Goal: Task Accomplishment & Management: Complete application form

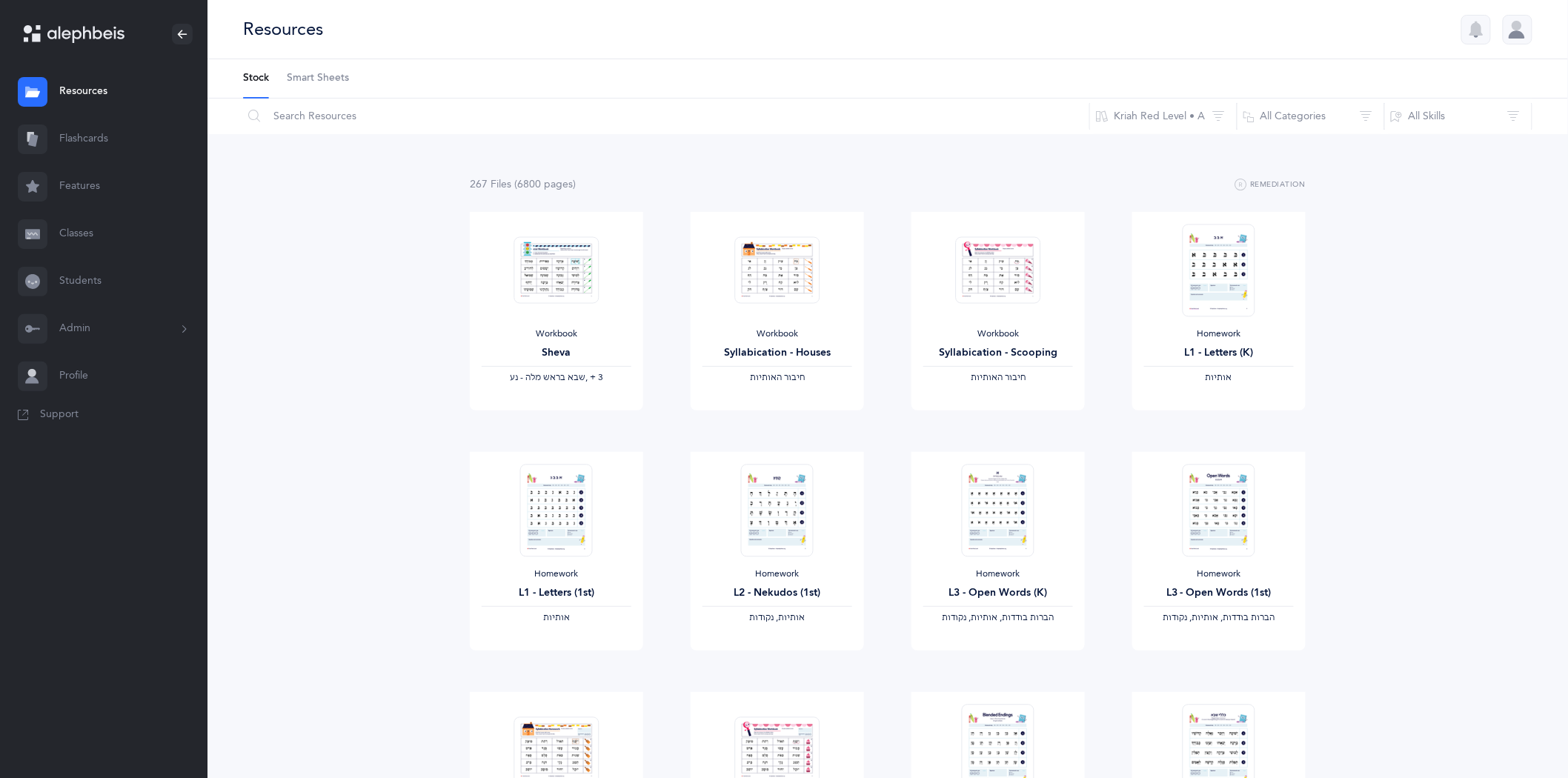
click at [80, 232] on link "Classes" at bounding box center [103, 234] width 207 height 47
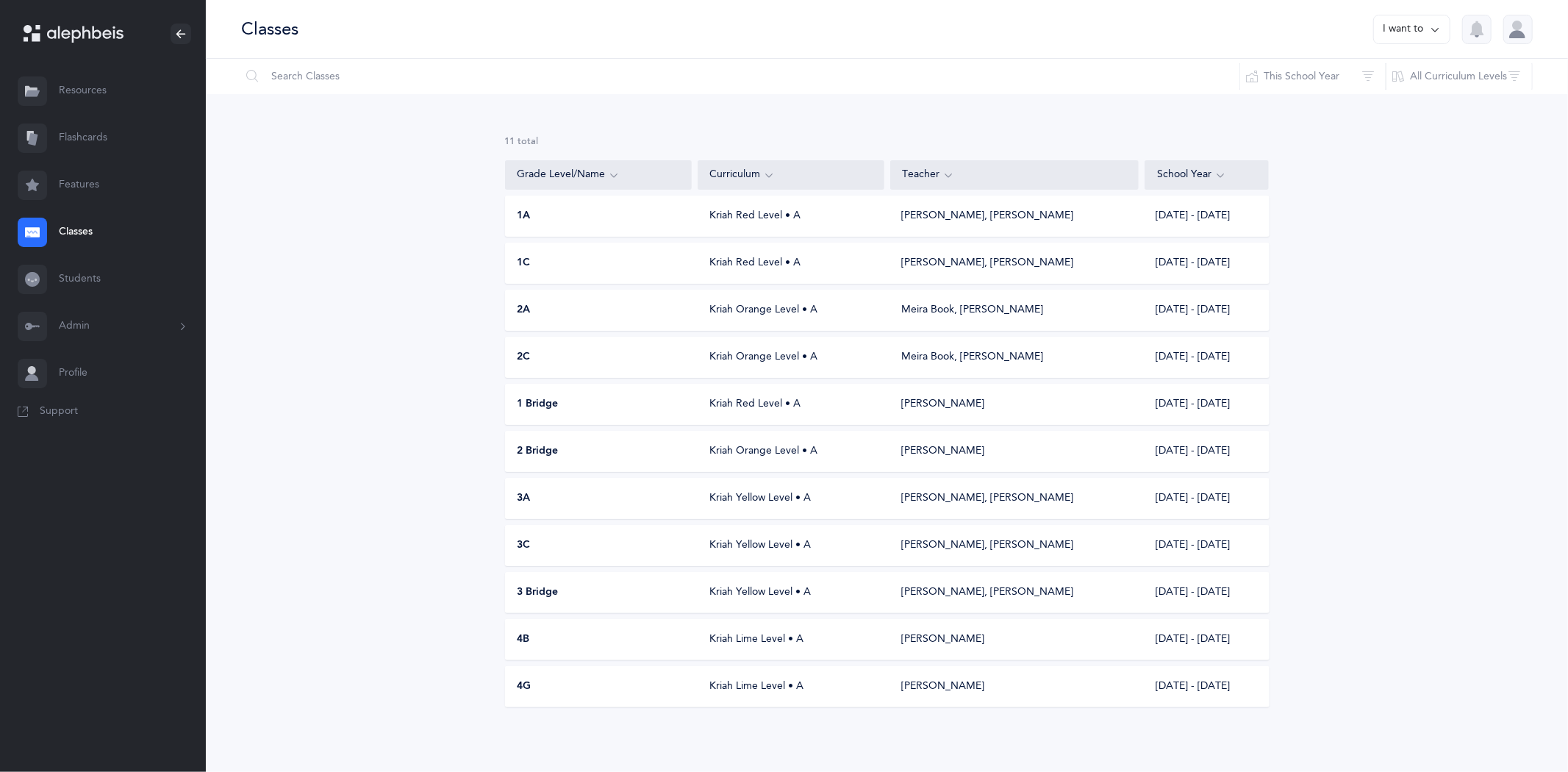
click at [750, 497] on div "Kriah Yellow Level • A" at bounding box center [791, 498] width 187 height 15
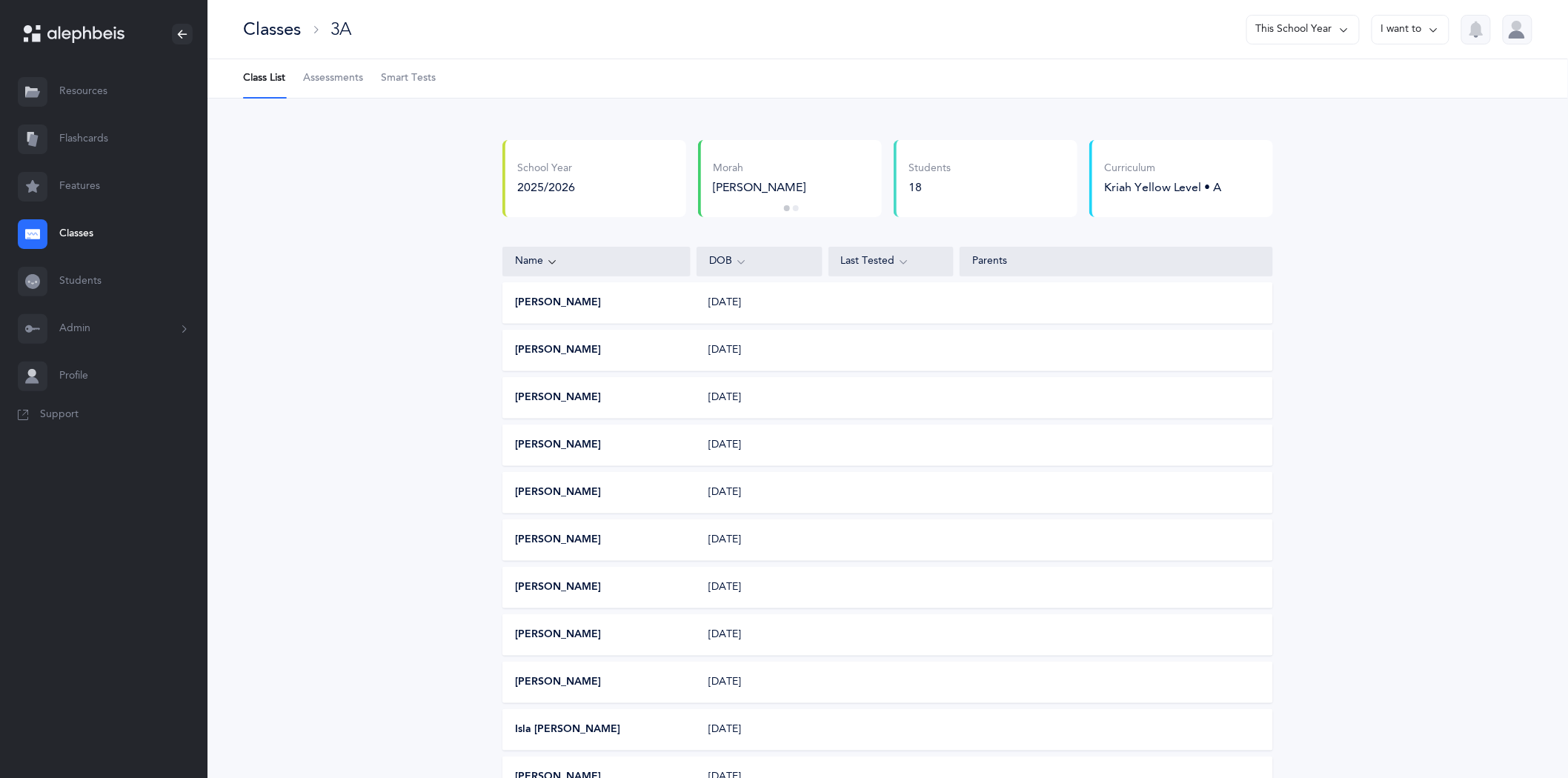
click at [1435, 29] on icon at bounding box center [1434, 29] width 12 height 16
click at [1386, 78] on button "Edit class" at bounding box center [1384, 76] width 106 height 27
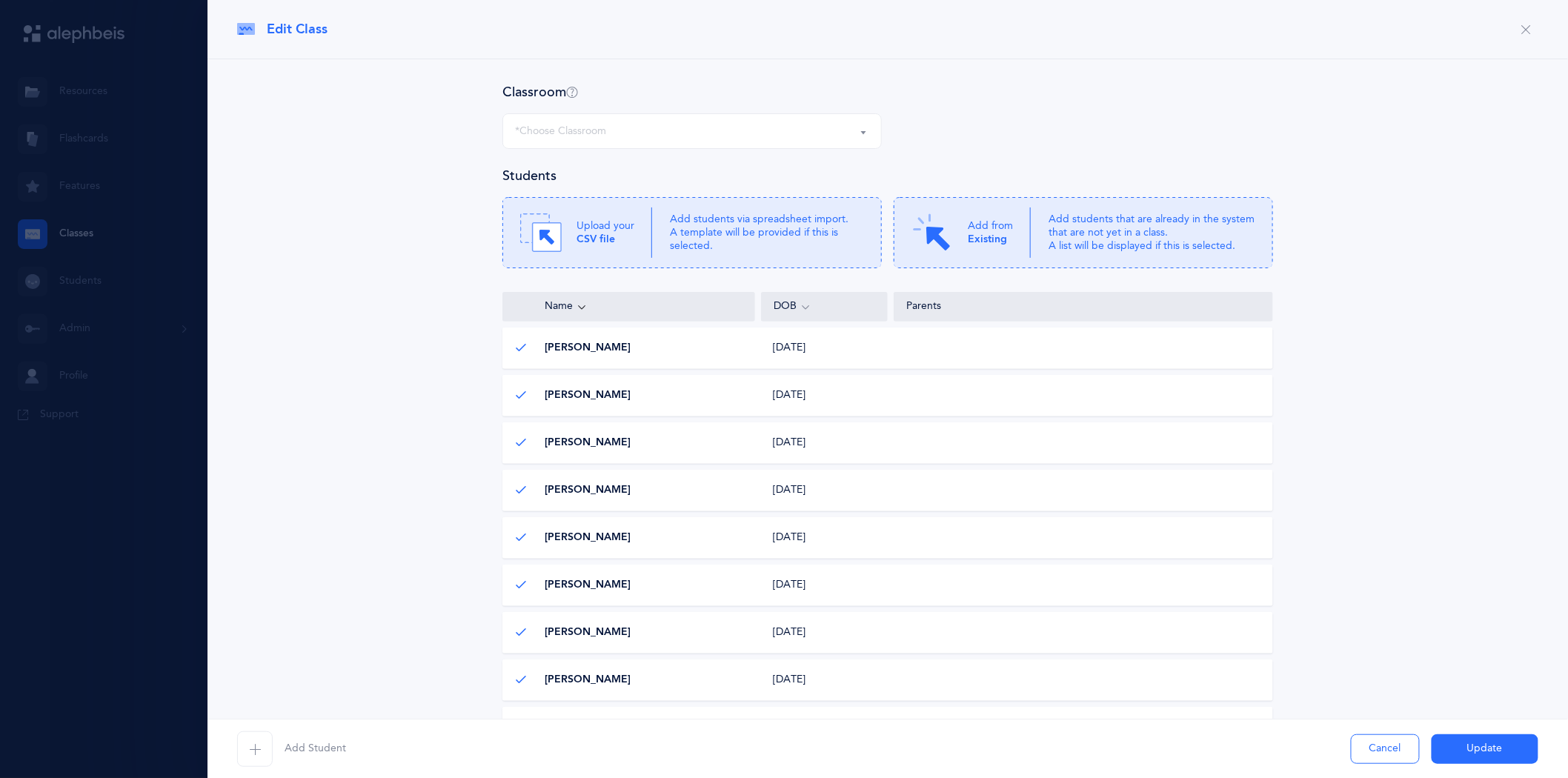
select select "562"
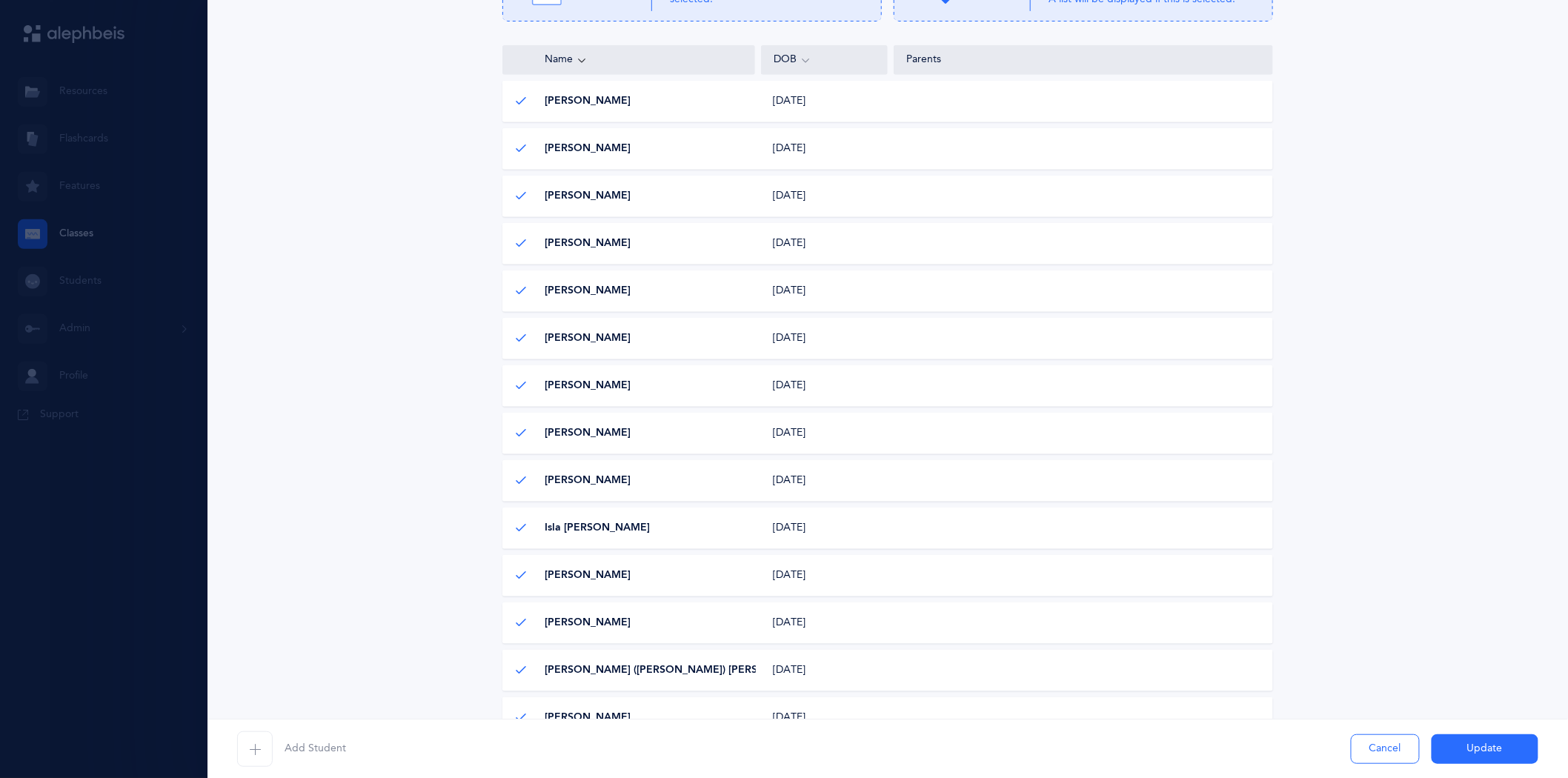
click at [250, 747] on icon "button" at bounding box center [255, 749] width 12 height 12
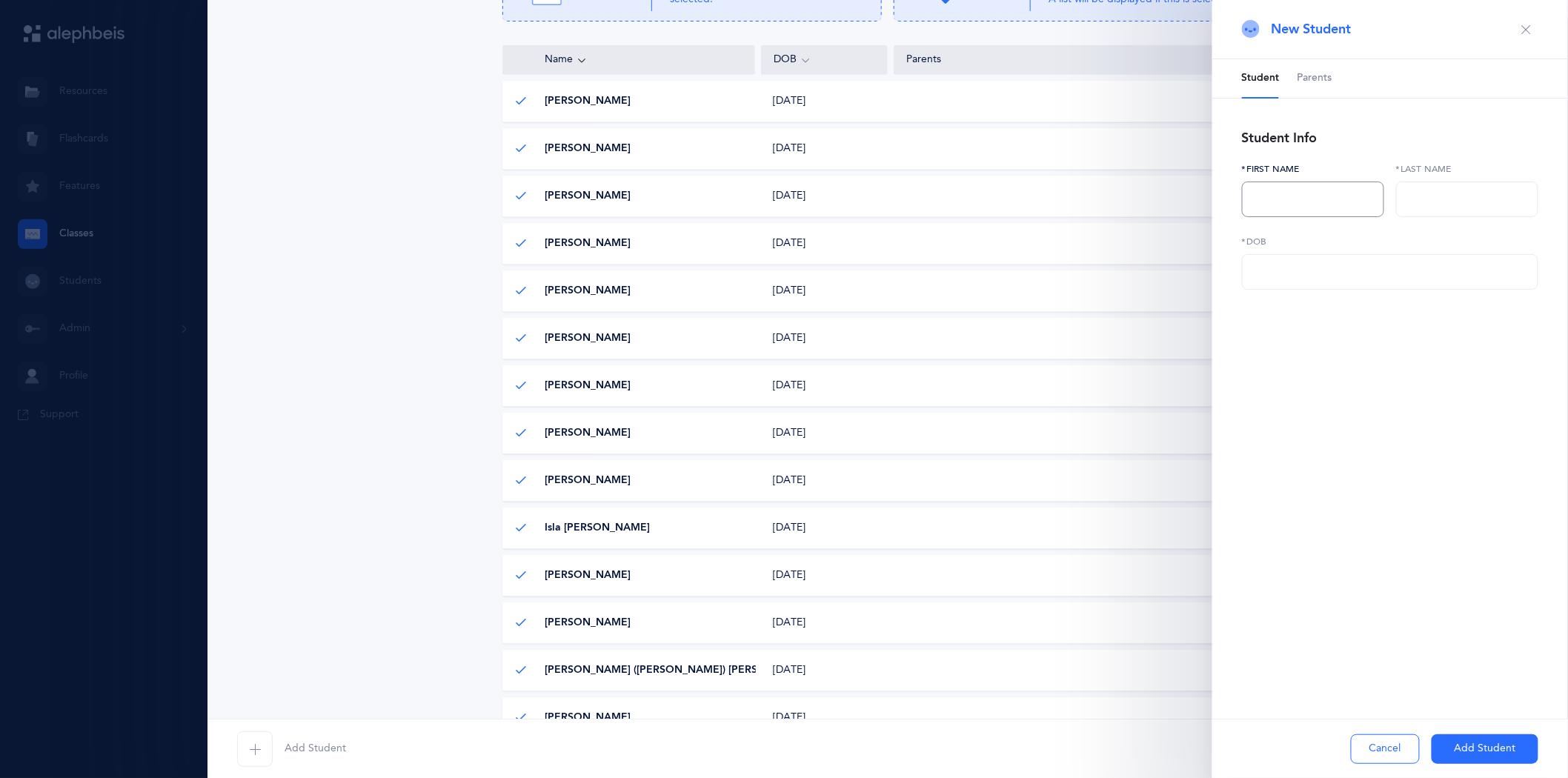
click at [1331, 194] on input "text" at bounding box center [1313, 199] width 142 height 35
type input "Tamar"
click at [1471, 209] on input "text" at bounding box center [1467, 199] width 142 height 35
type input "Gross"
click at [1295, 271] on input "text" at bounding box center [1390, 272] width 297 height 35
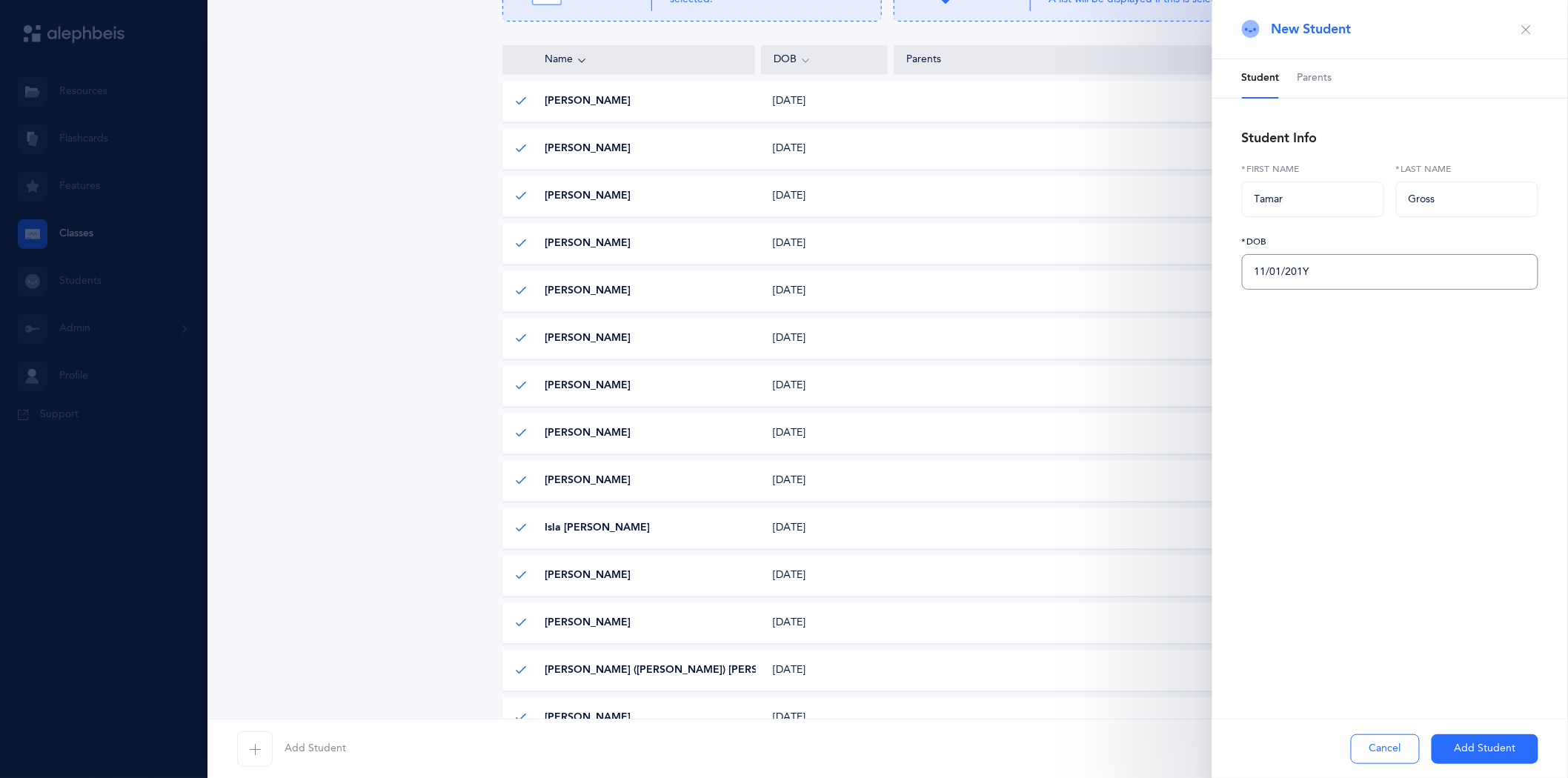
type input "[DATE]"
click at [1460, 756] on button "Add Student" at bounding box center [1485, 749] width 107 height 29
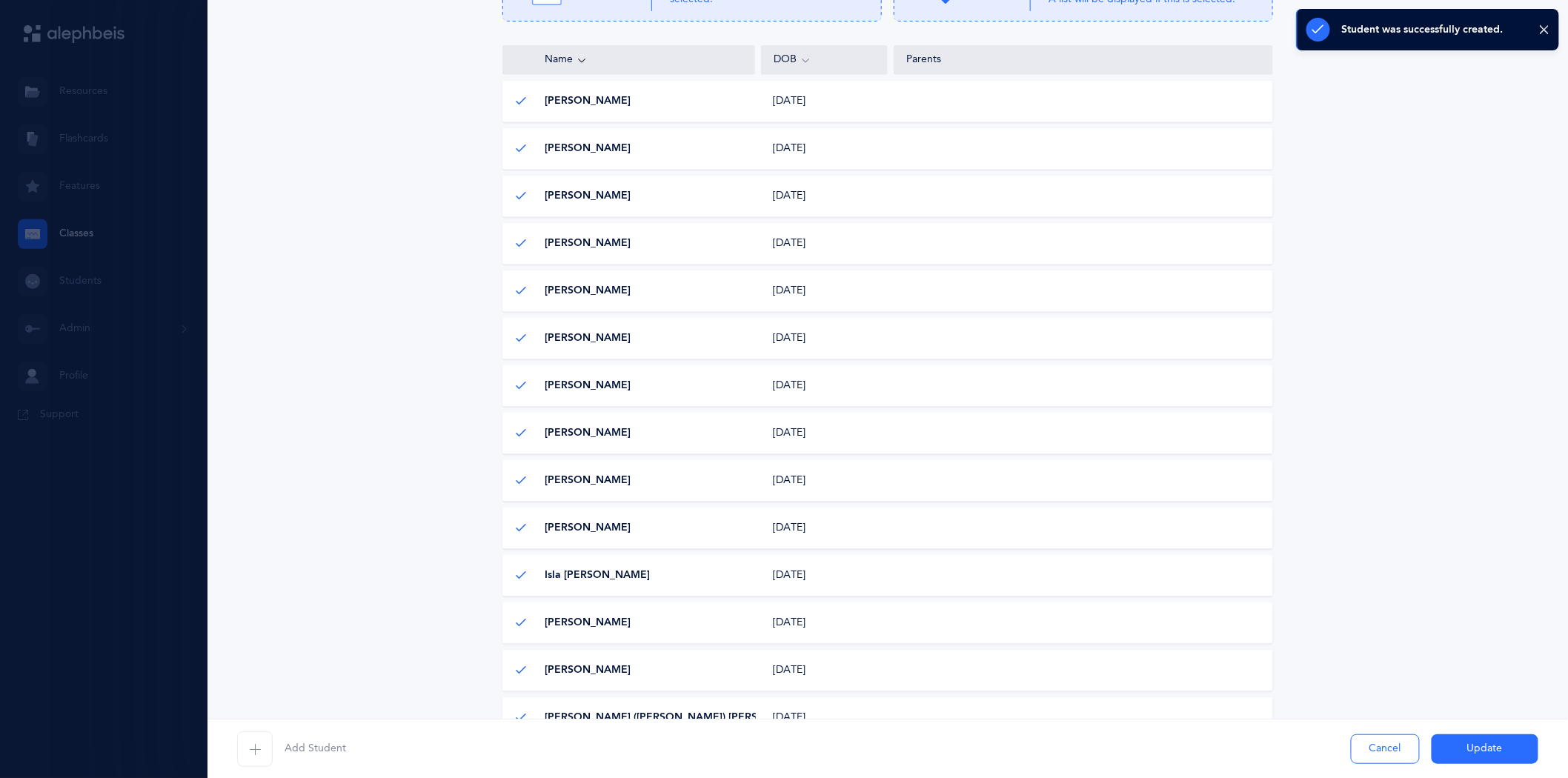
click at [1485, 752] on button "Update" at bounding box center [1485, 749] width 107 height 29
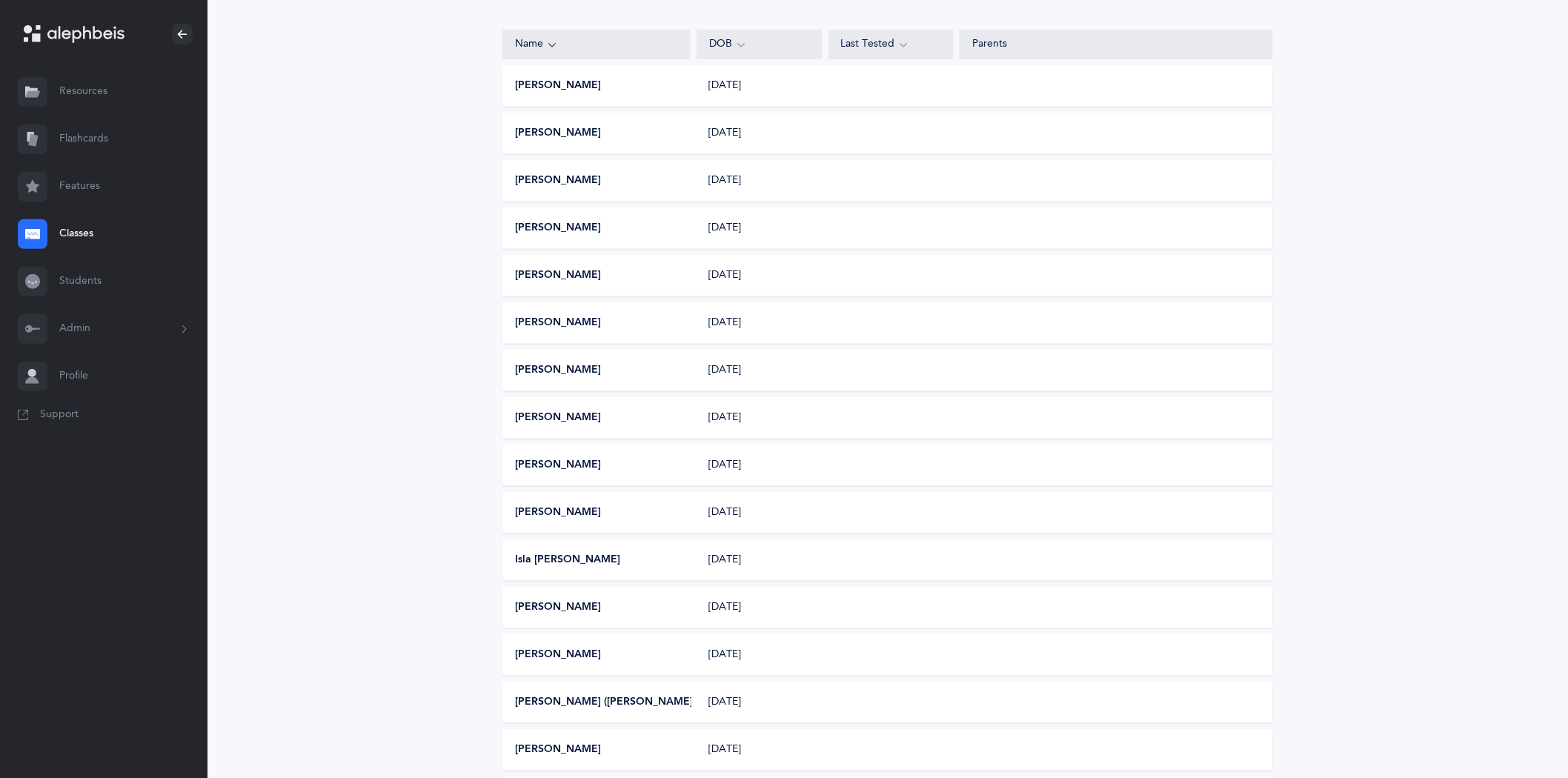
scroll to position [135, 0]
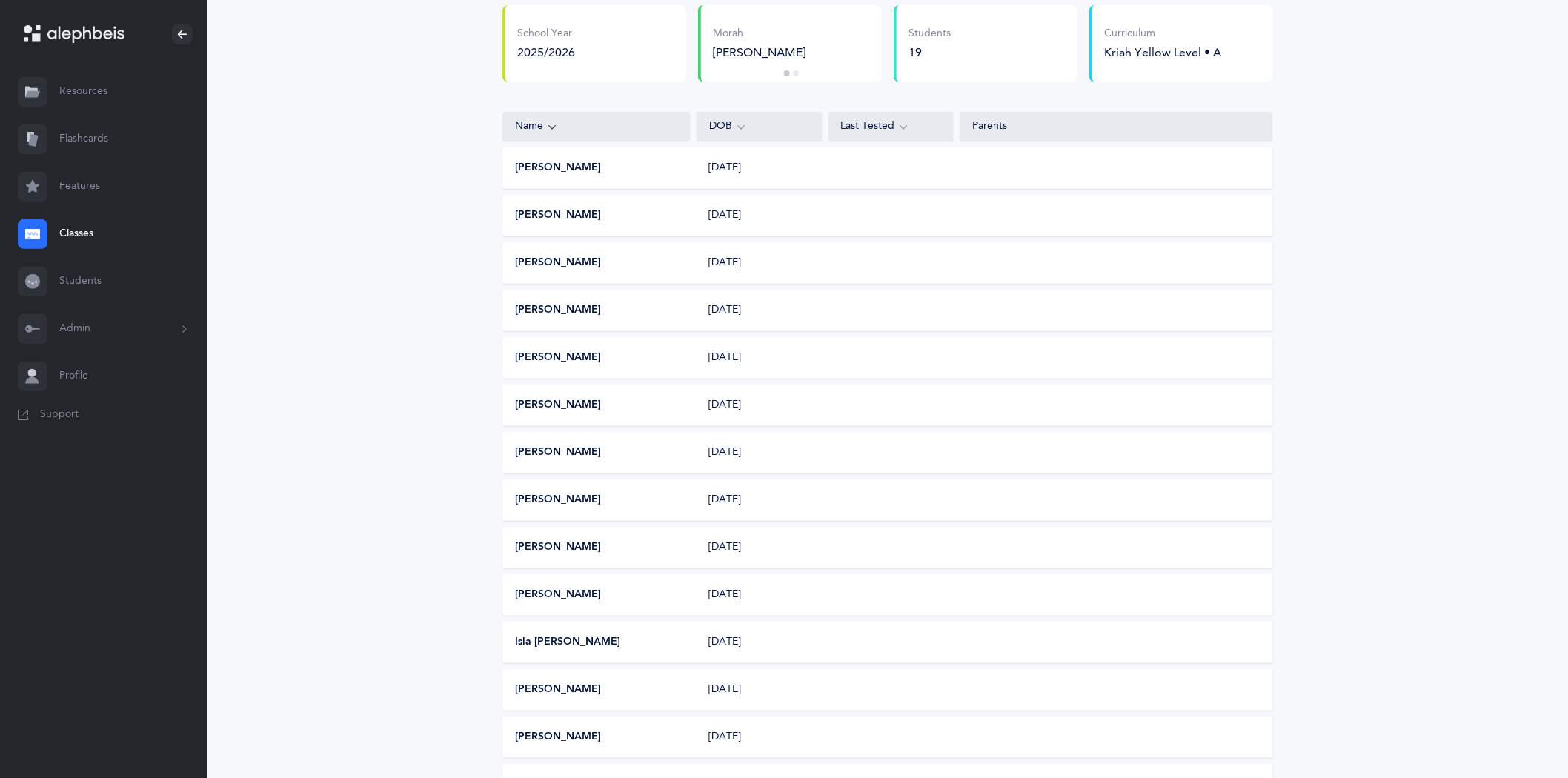
click at [80, 224] on link "Classes" at bounding box center [103, 234] width 207 height 47
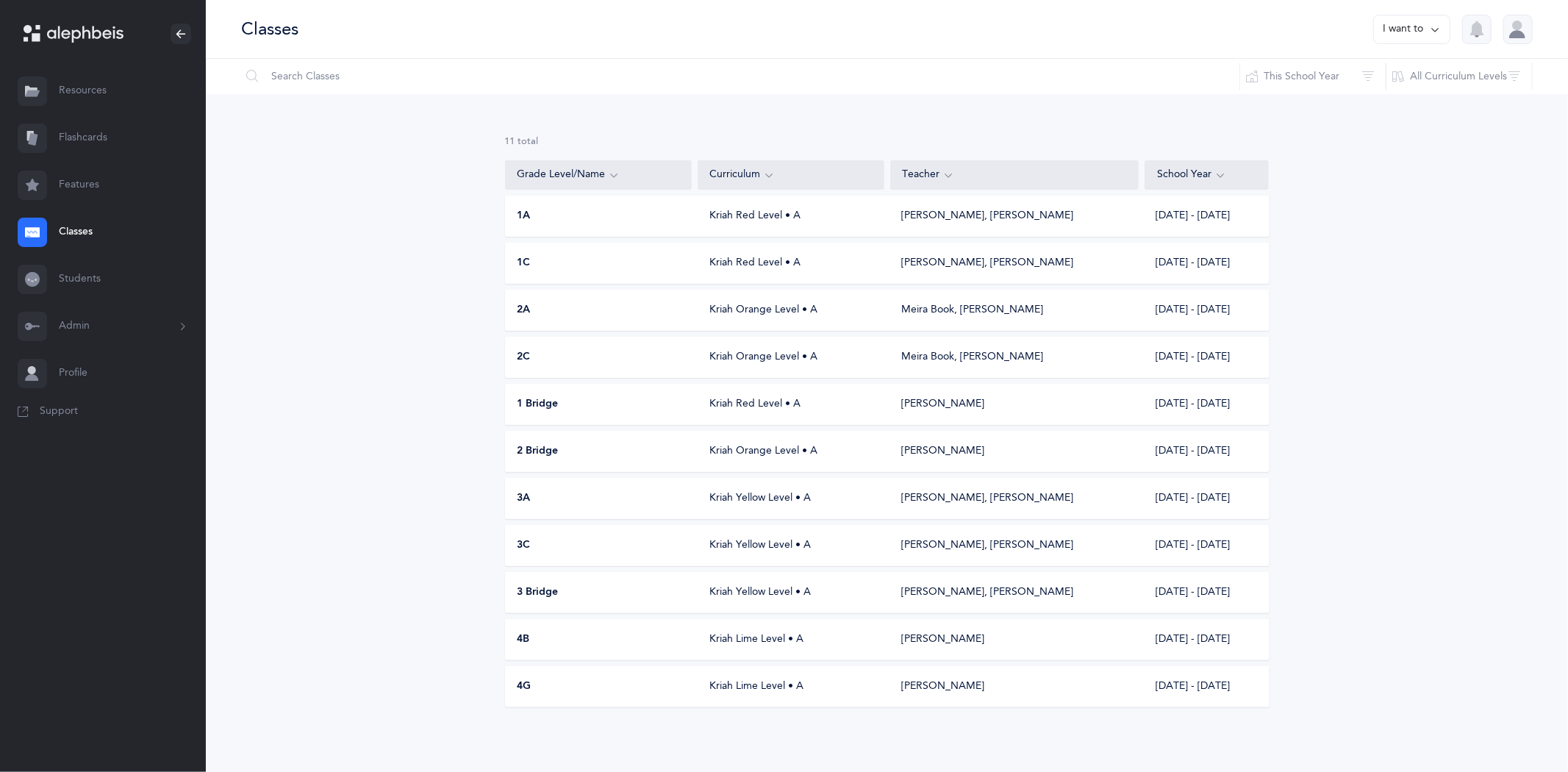
click at [758, 693] on div "Kriah Lime Level • A" at bounding box center [791, 686] width 187 height 15
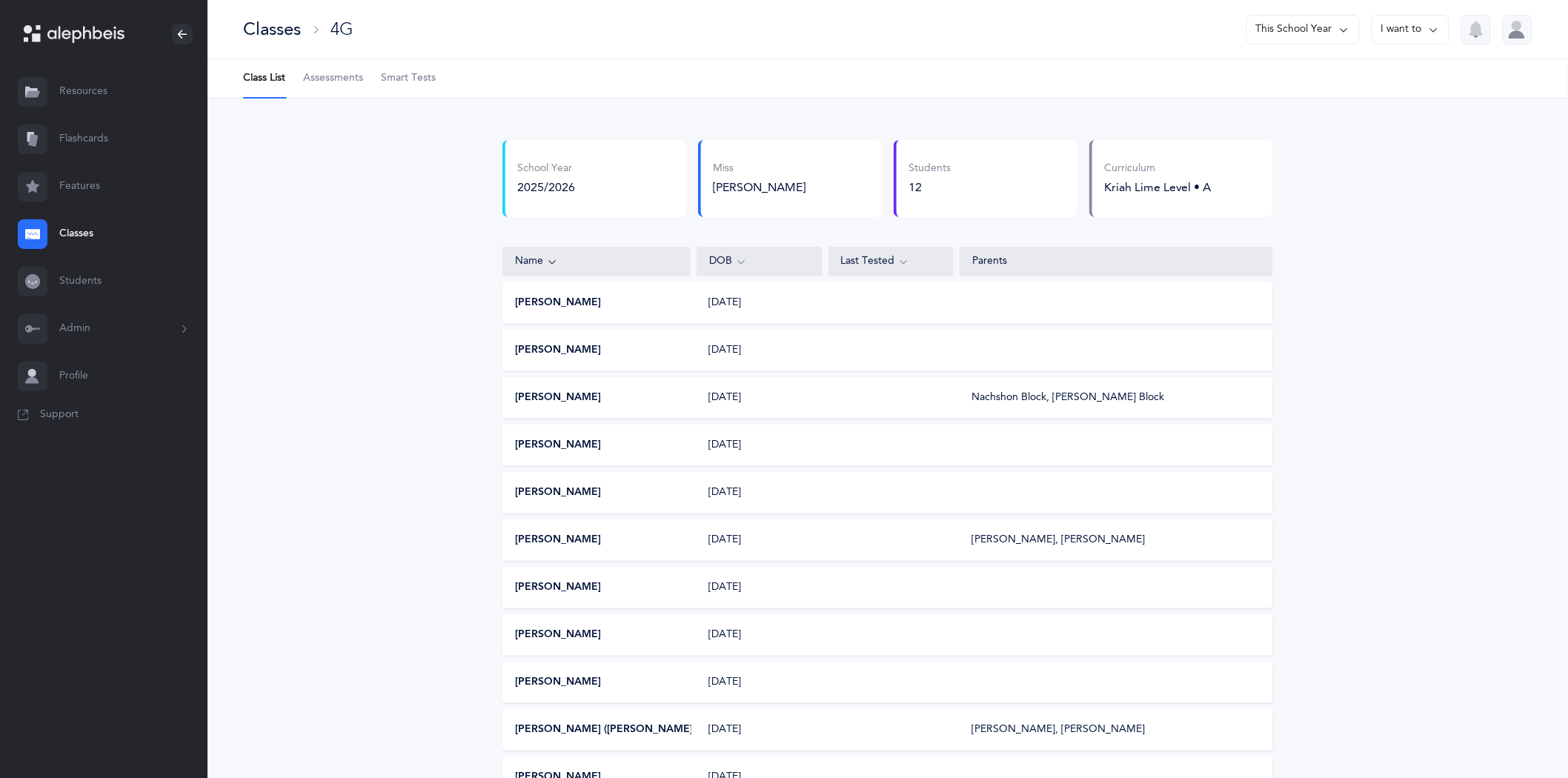
click at [1423, 25] on button "I want to" at bounding box center [1411, 29] width 77 height 29
click at [1374, 79] on button "Edit class" at bounding box center [1384, 76] width 106 height 27
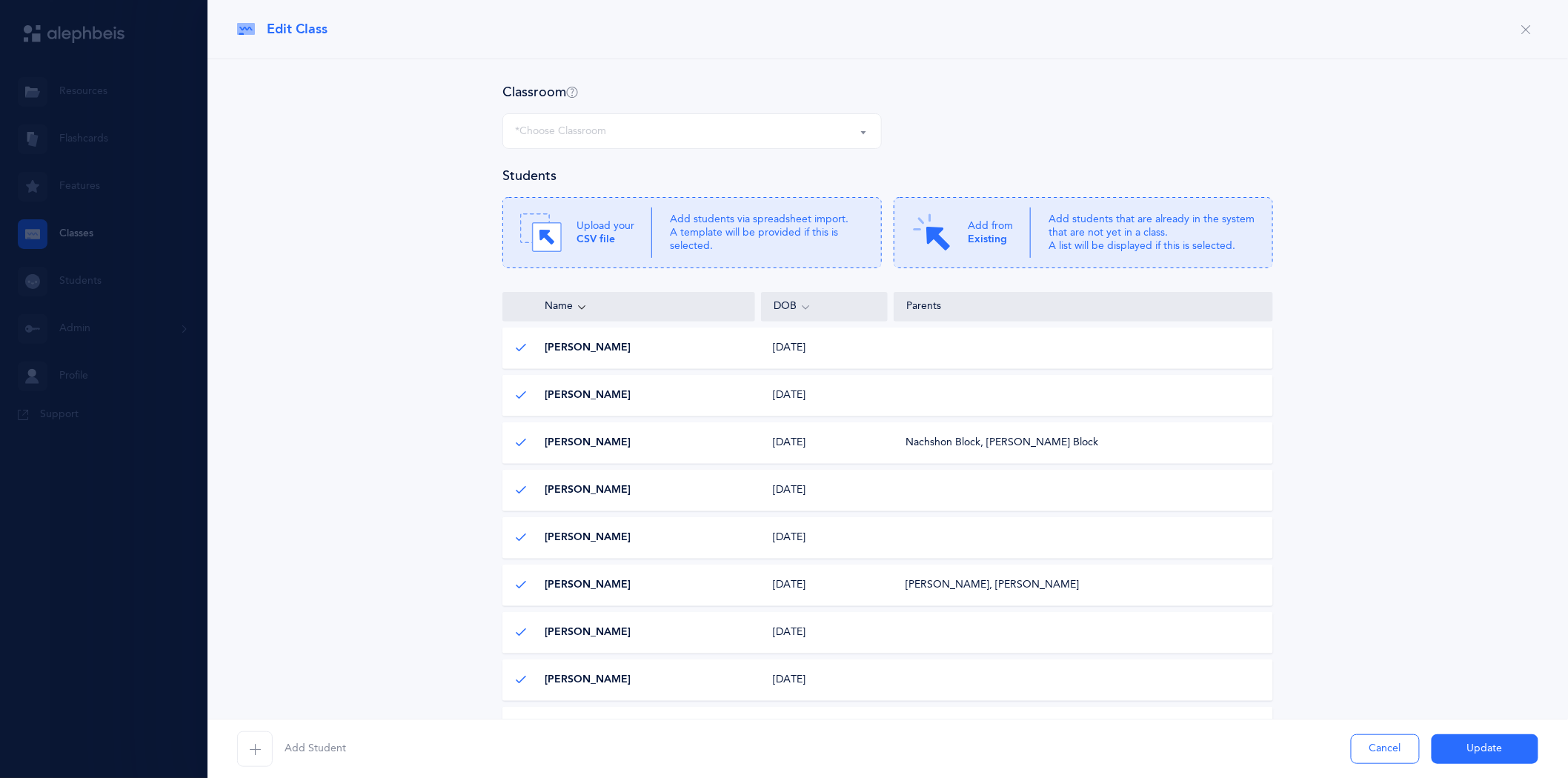
select select "880"
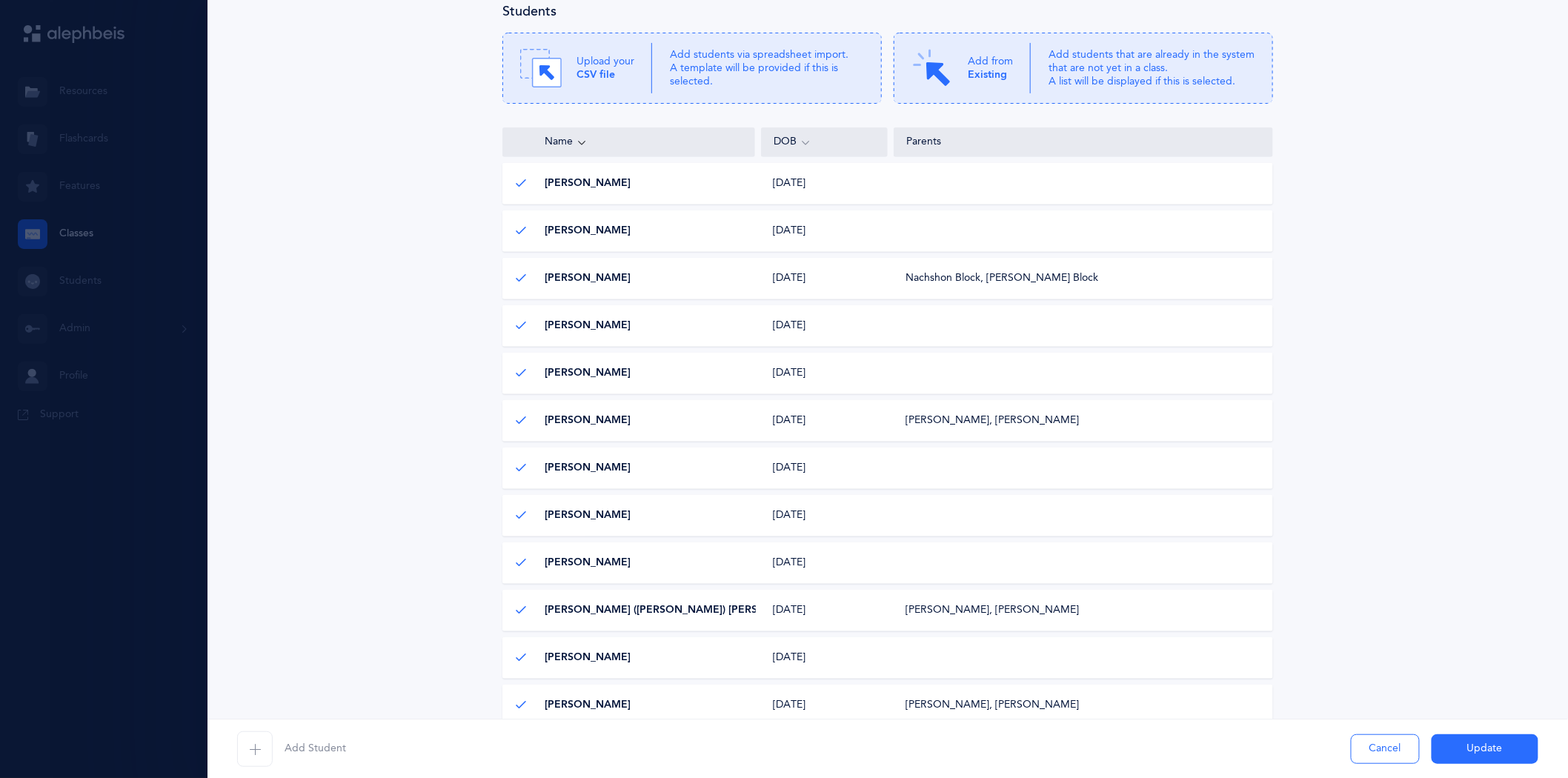
click at [262, 749] on span "button" at bounding box center [255, 748] width 35 height 35
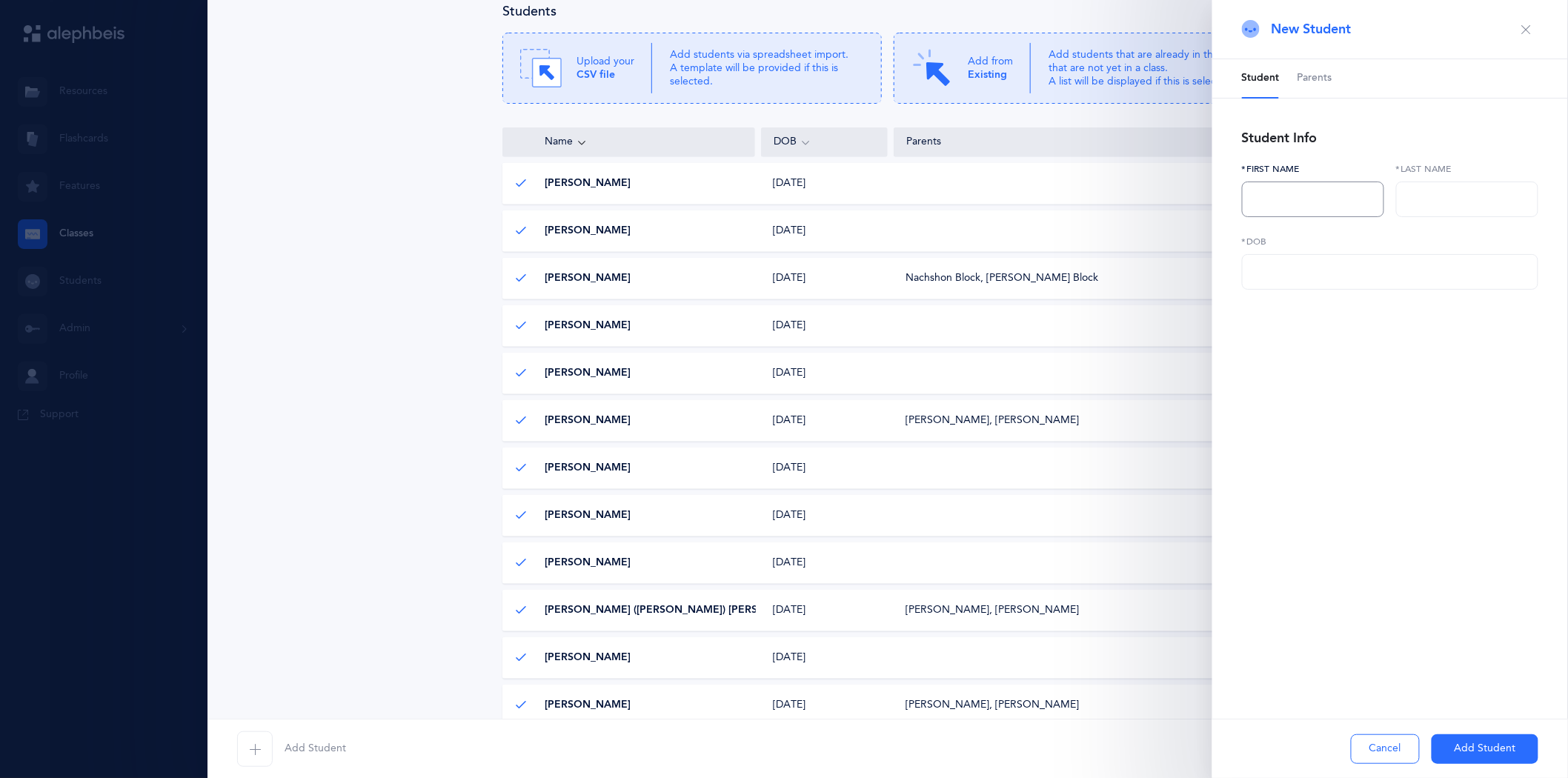
click at [1294, 197] on input "text" at bounding box center [1313, 199] width 142 height 35
type input "Noa"
click at [1423, 207] on input "text" at bounding box center [1467, 199] width 142 height 35
type input "Schoenkin"
click at [1306, 279] on input "text" at bounding box center [1390, 272] width 297 height 35
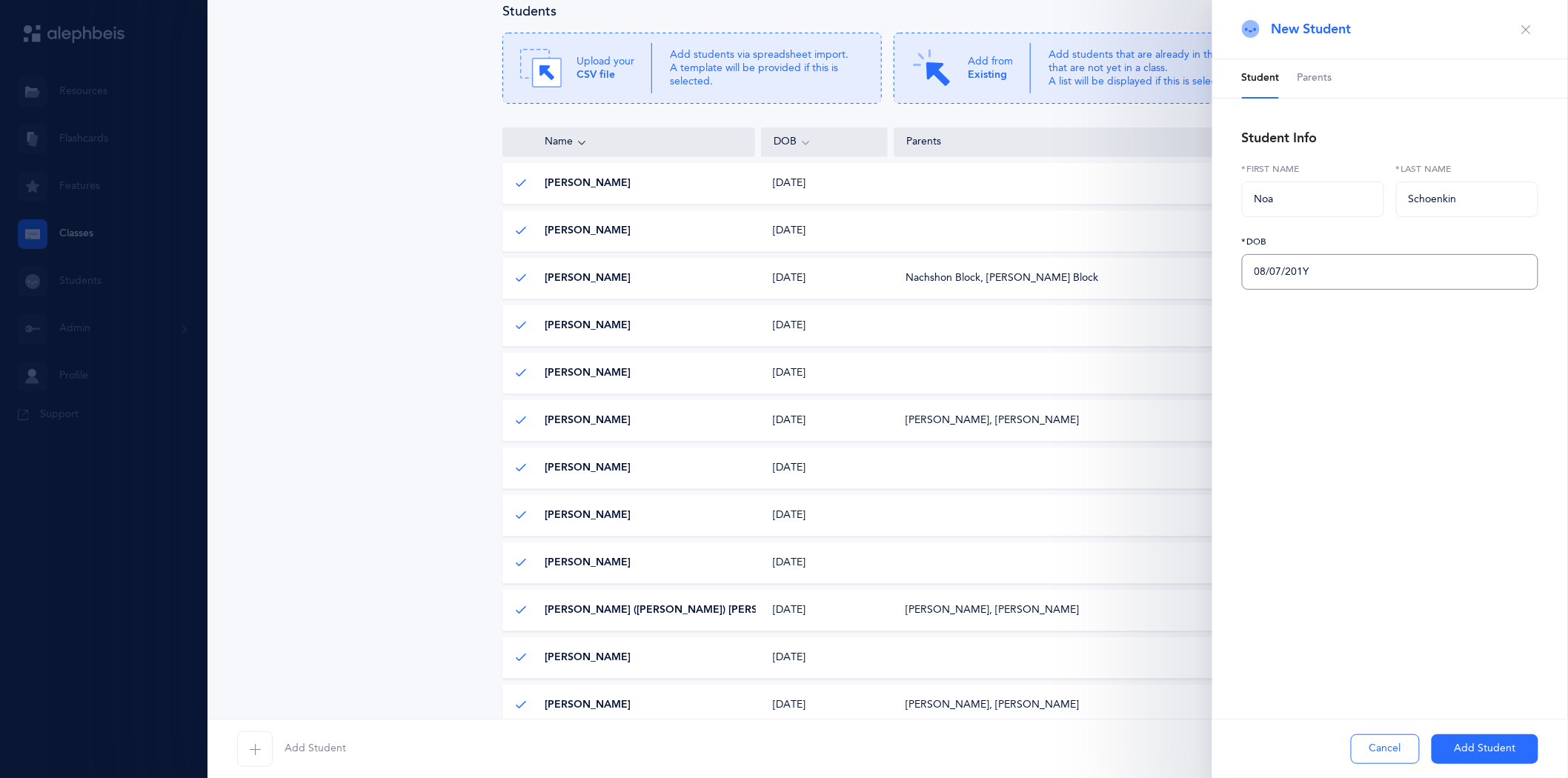
type input "[DATE]"
click at [1472, 757] on button "Add Student" at bounding box center [1485, 749] width 107 height 29
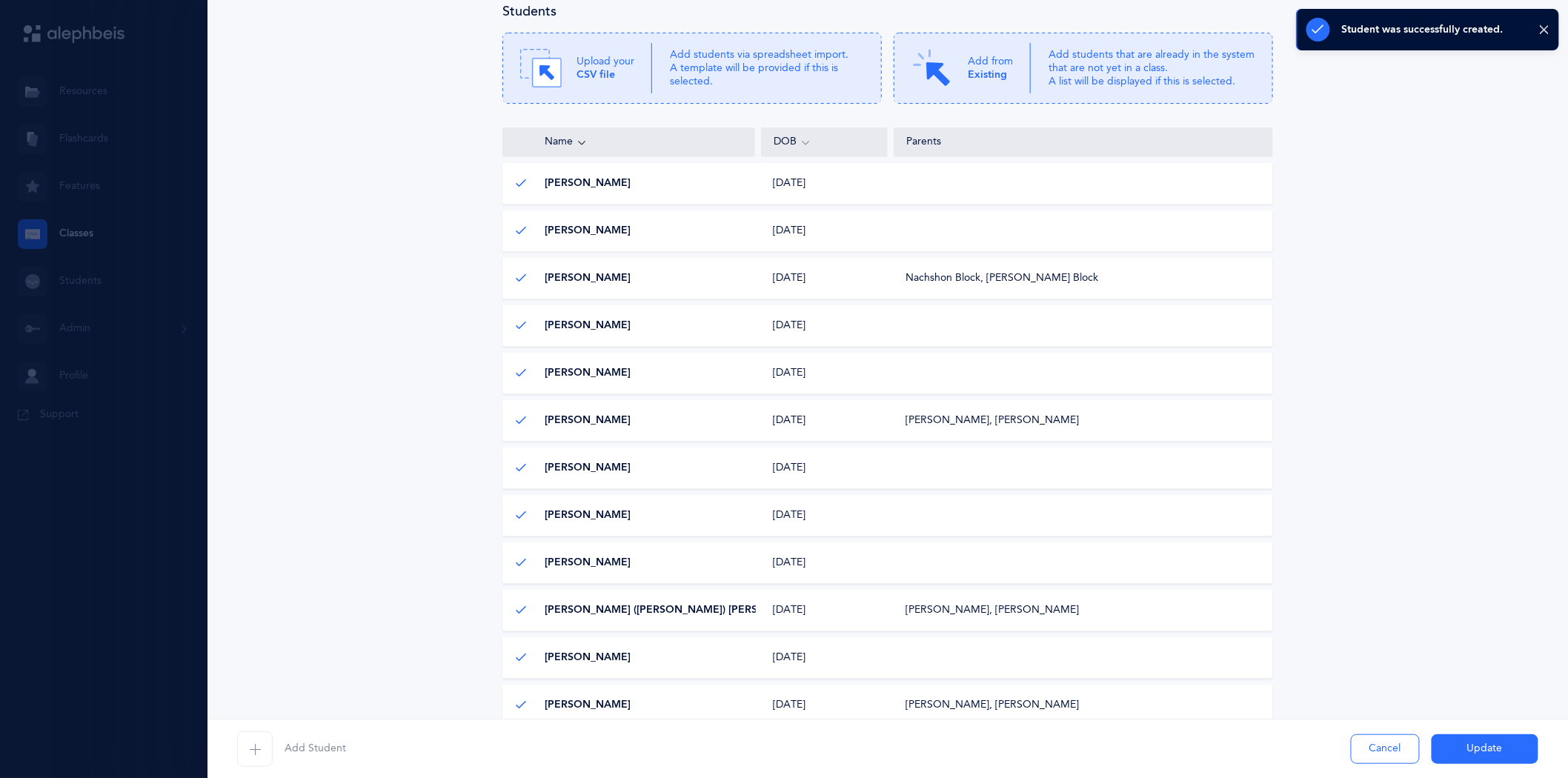
click at [1472, 757] on button "Update" at bounding box center [1485, 749] width 107 height 29
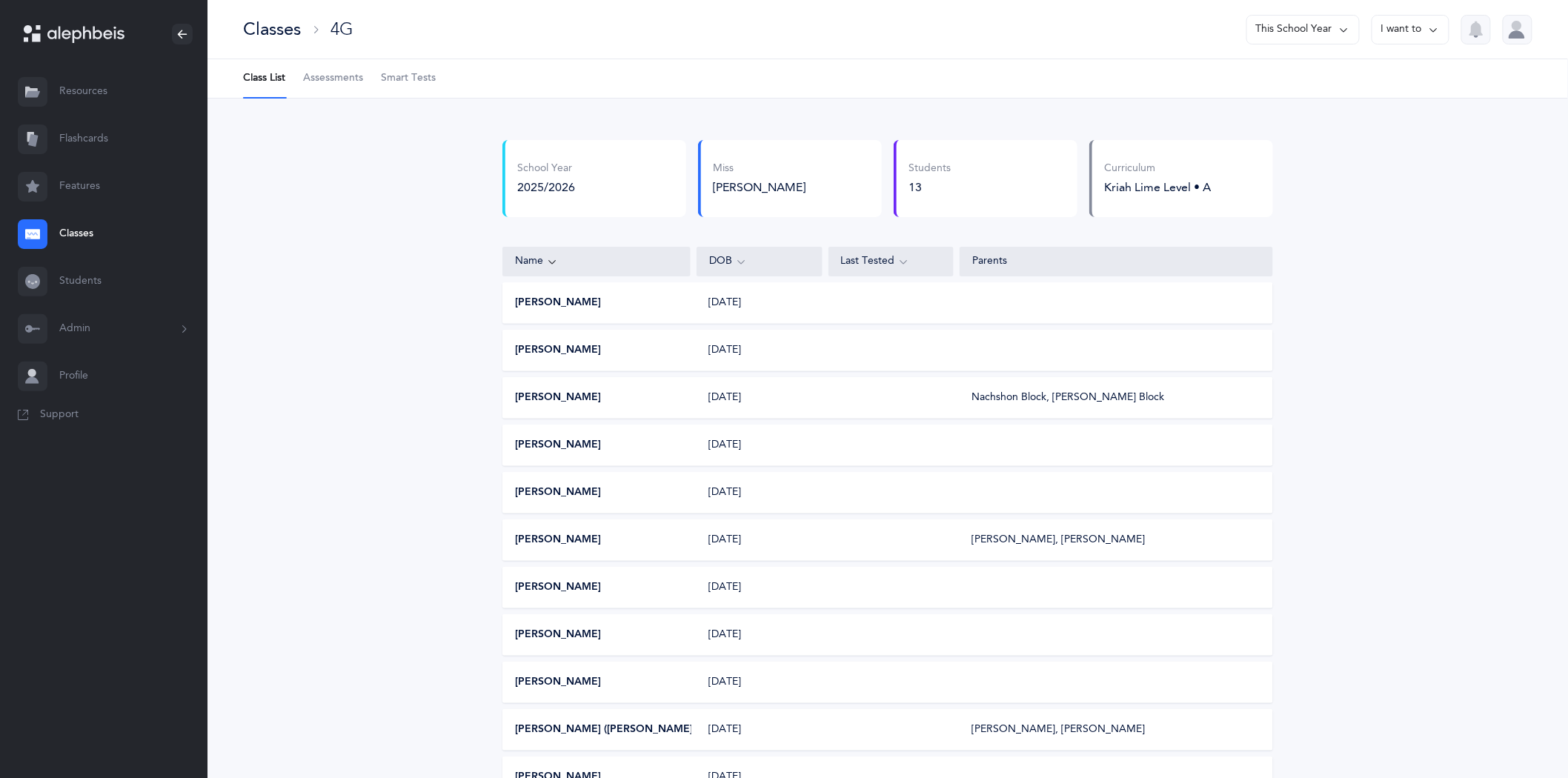
click at [1439, 26] on icon at bounding box center [1434, 29] width 12 height 16
click at [1380, 79] on button "Edit class" at bounding box center [1384, 76] width 106 height 27
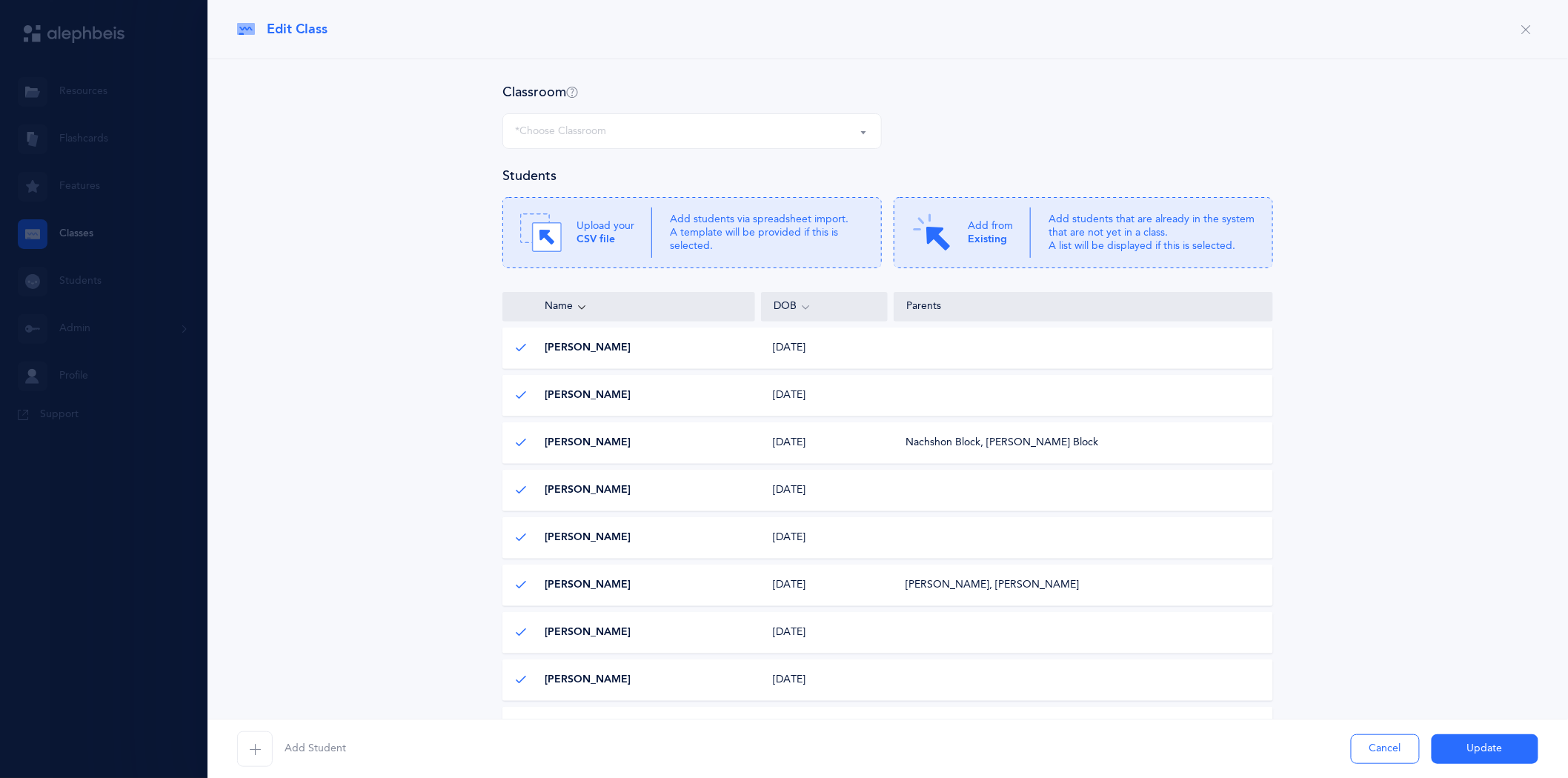
select select "880"
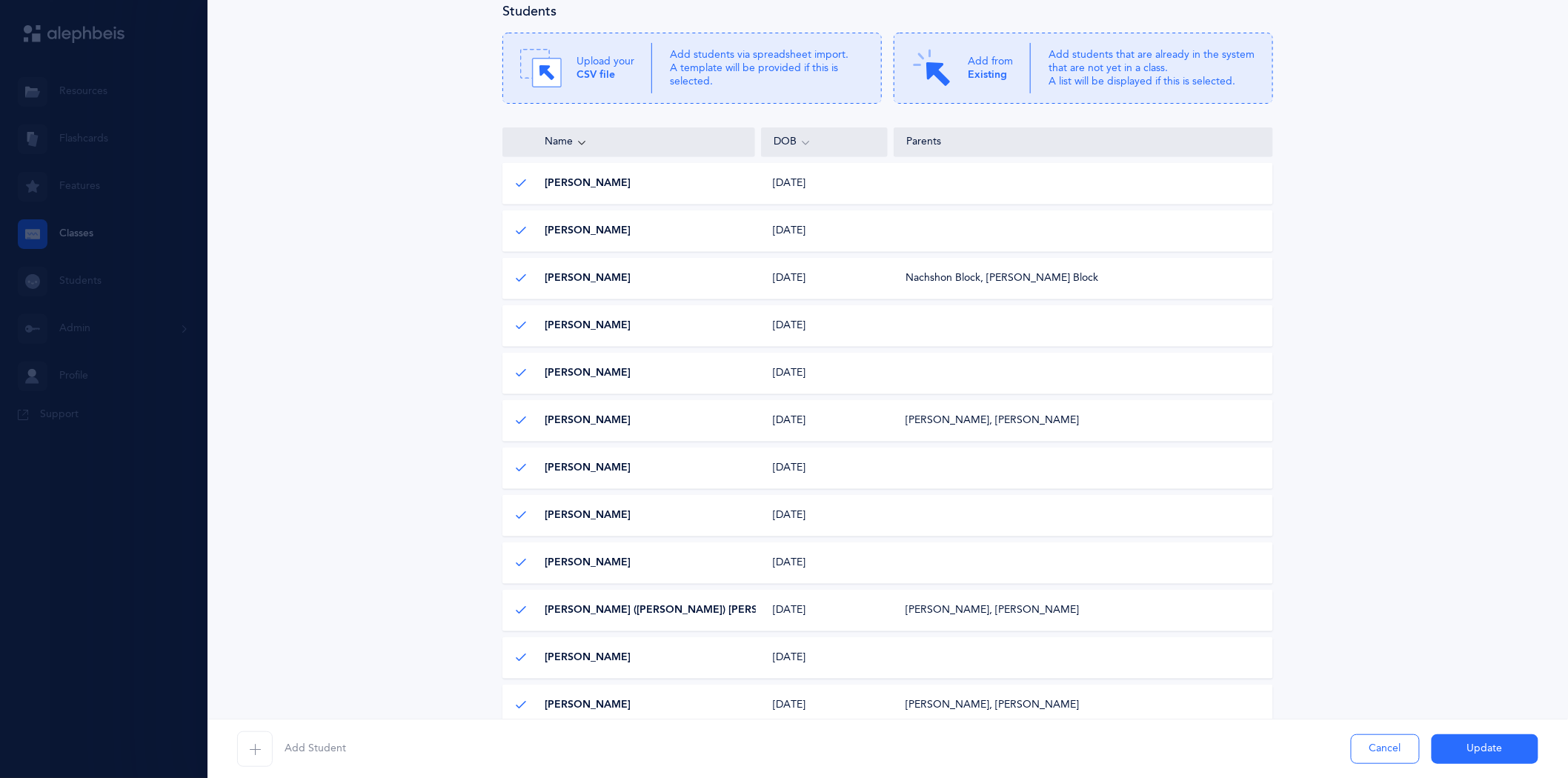
scroll to position [247, 0]
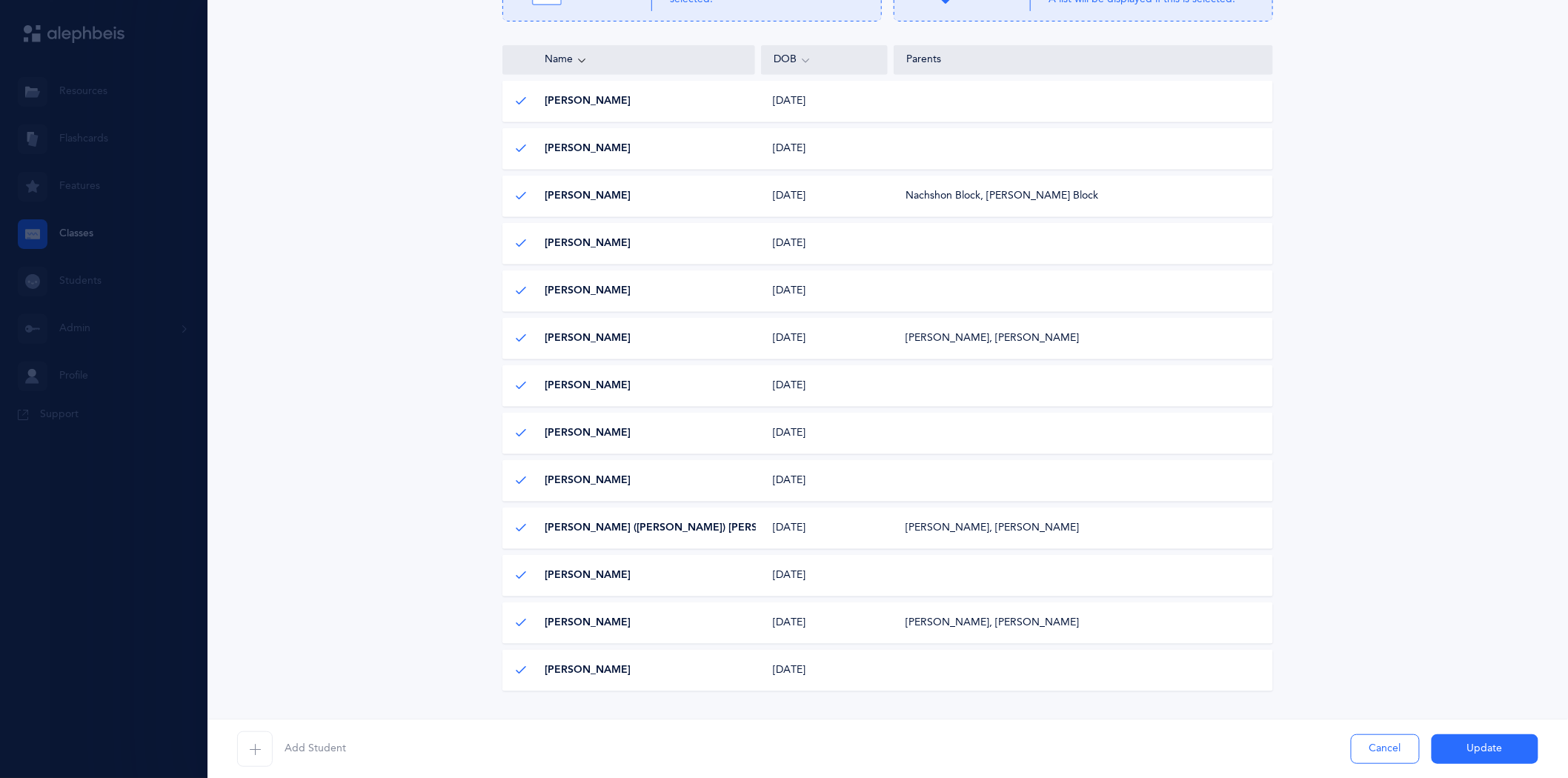
click at [257, 746] on icon "button" at bounding box center [255, 749] width 12 height 12
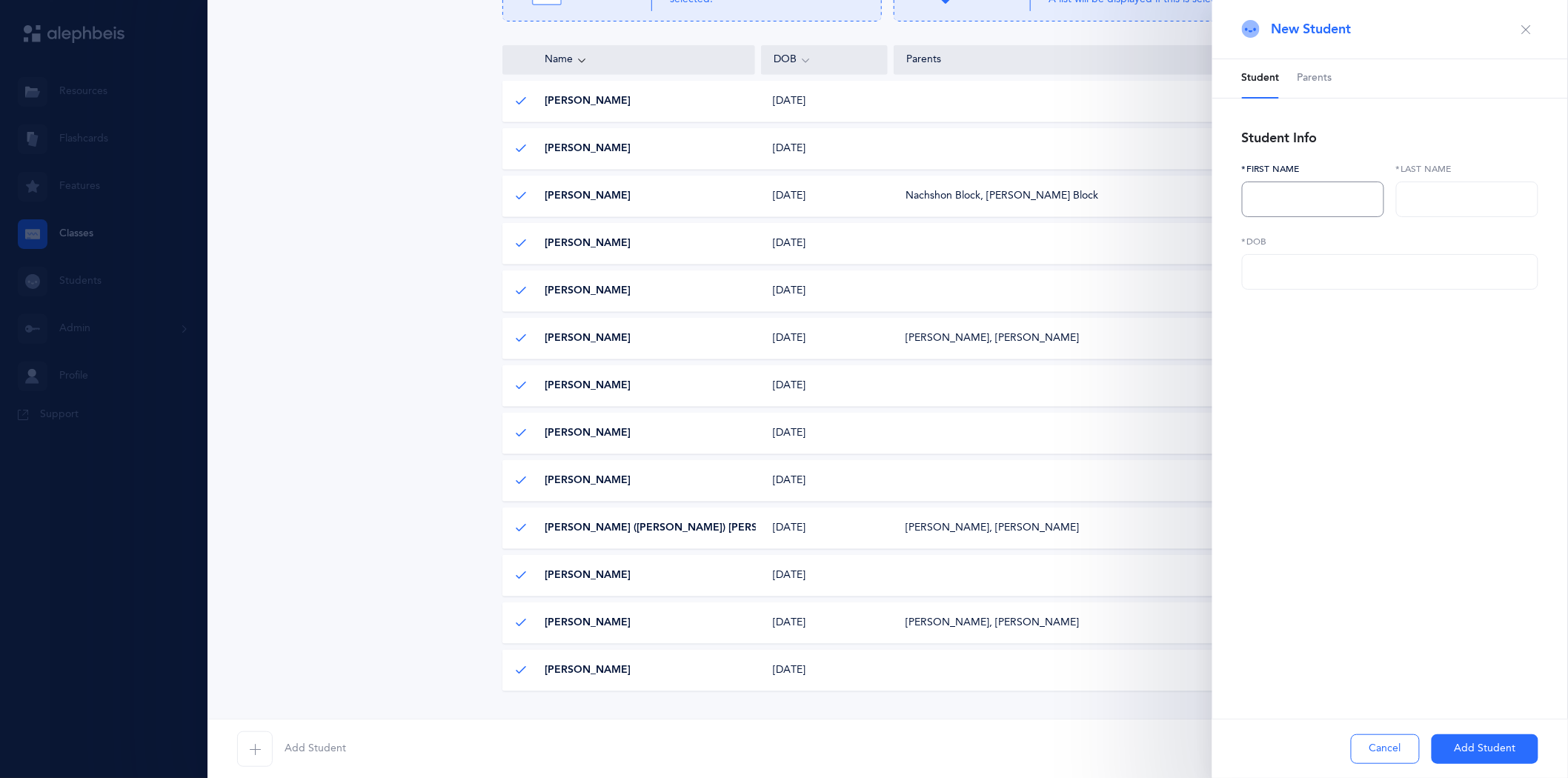
click at [1257, 195] on input "text" at bounding box center [1313, 199] width 142 height 35
type input "Racheli"
click at [1406, 195] on input "text" at bounding box center [1467, 199] width 142 height 35
type input "Stock"
click at [1318, 278] on input "text" at bounding box center [1390, 272] width 297 height 35
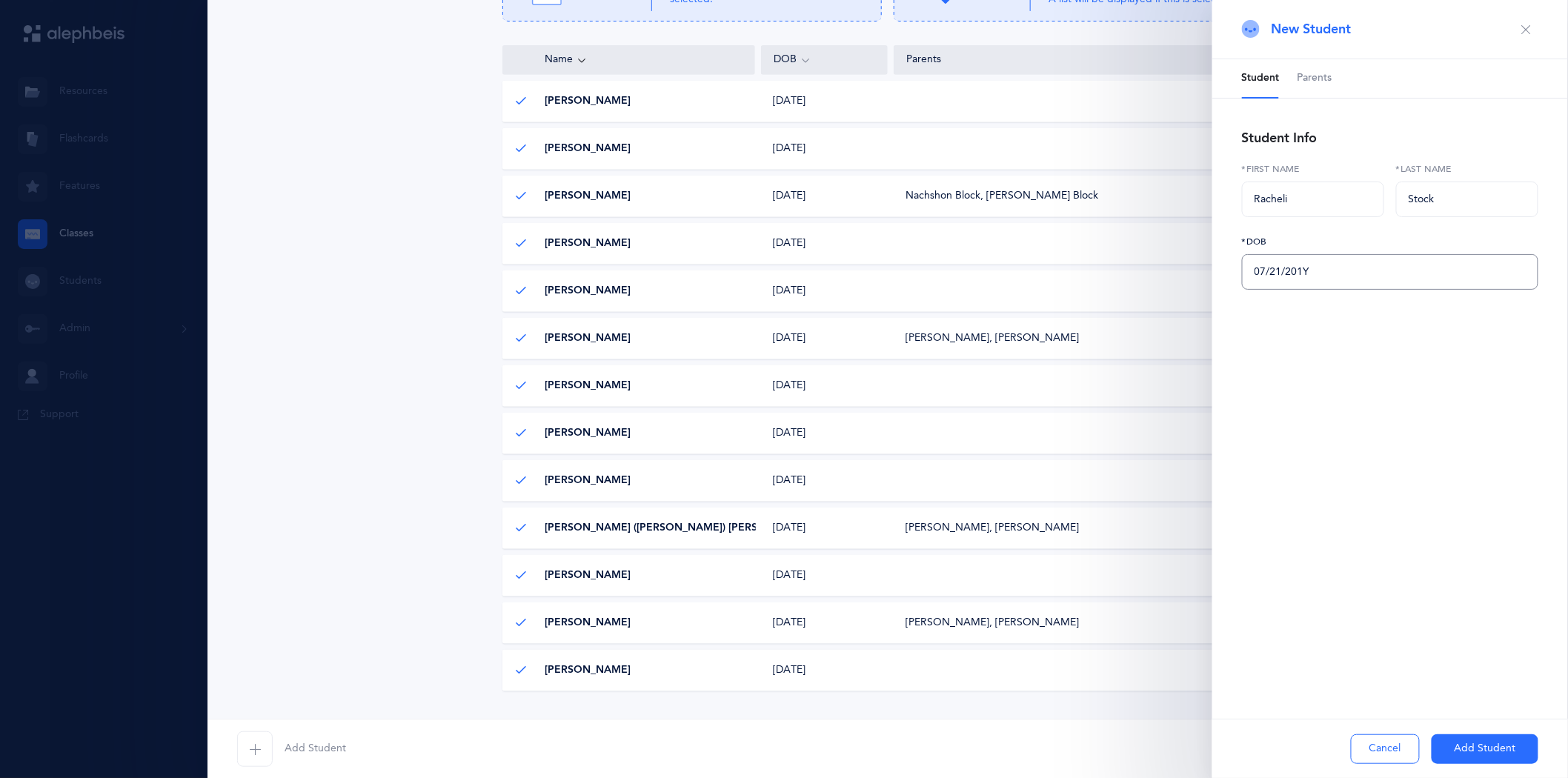
type input "[DATE]"
click at [1463, 752] on button "Add Student" at bounding box center [1485, 749] width 107 height 29
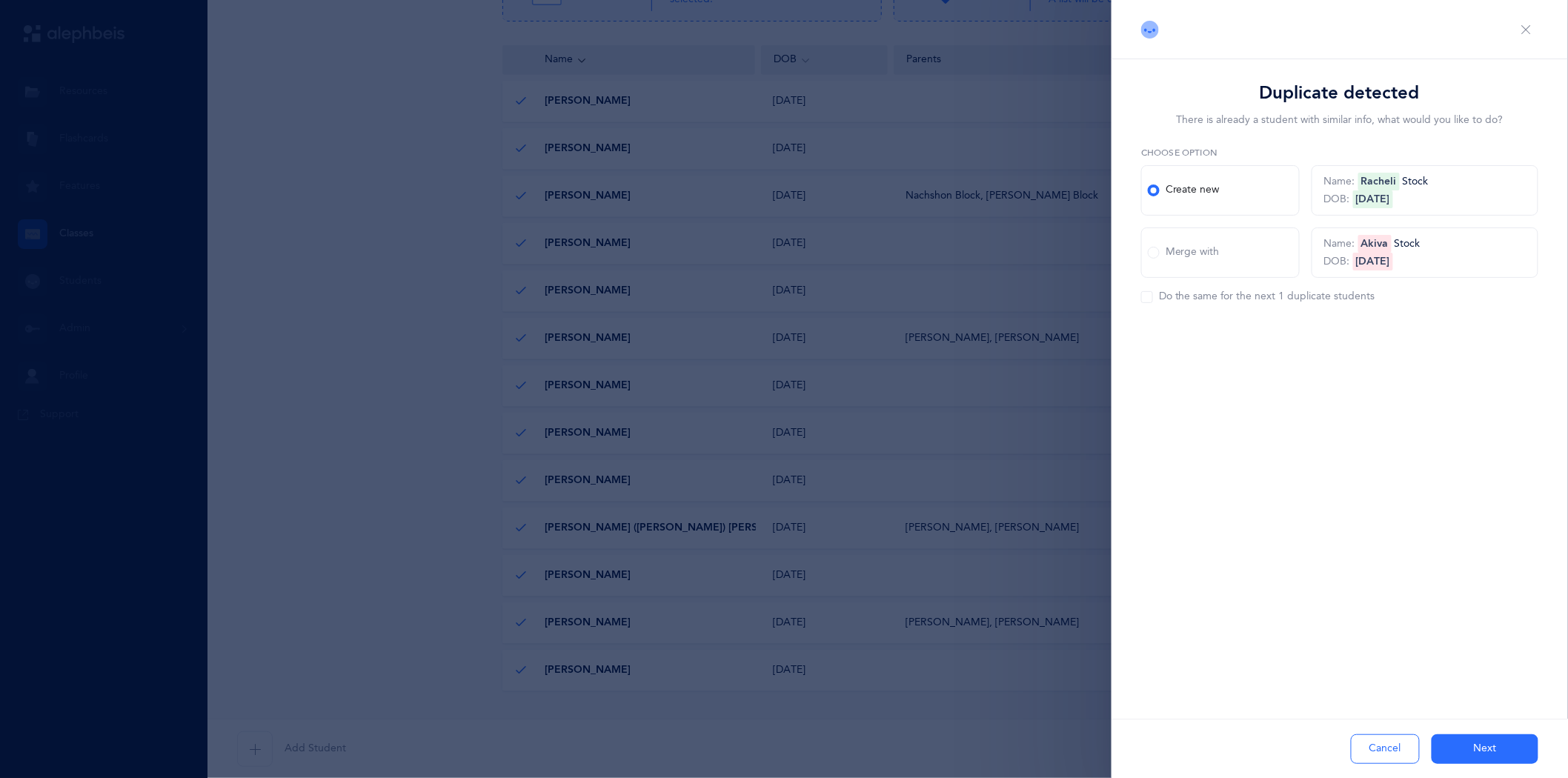
click at [1480, 745] on button "Next" at bounding box center [1485, 749] width 107 height 29
click at [1488, 758] on button "Next" at bounding box center [1485, 749] width 107 height 29
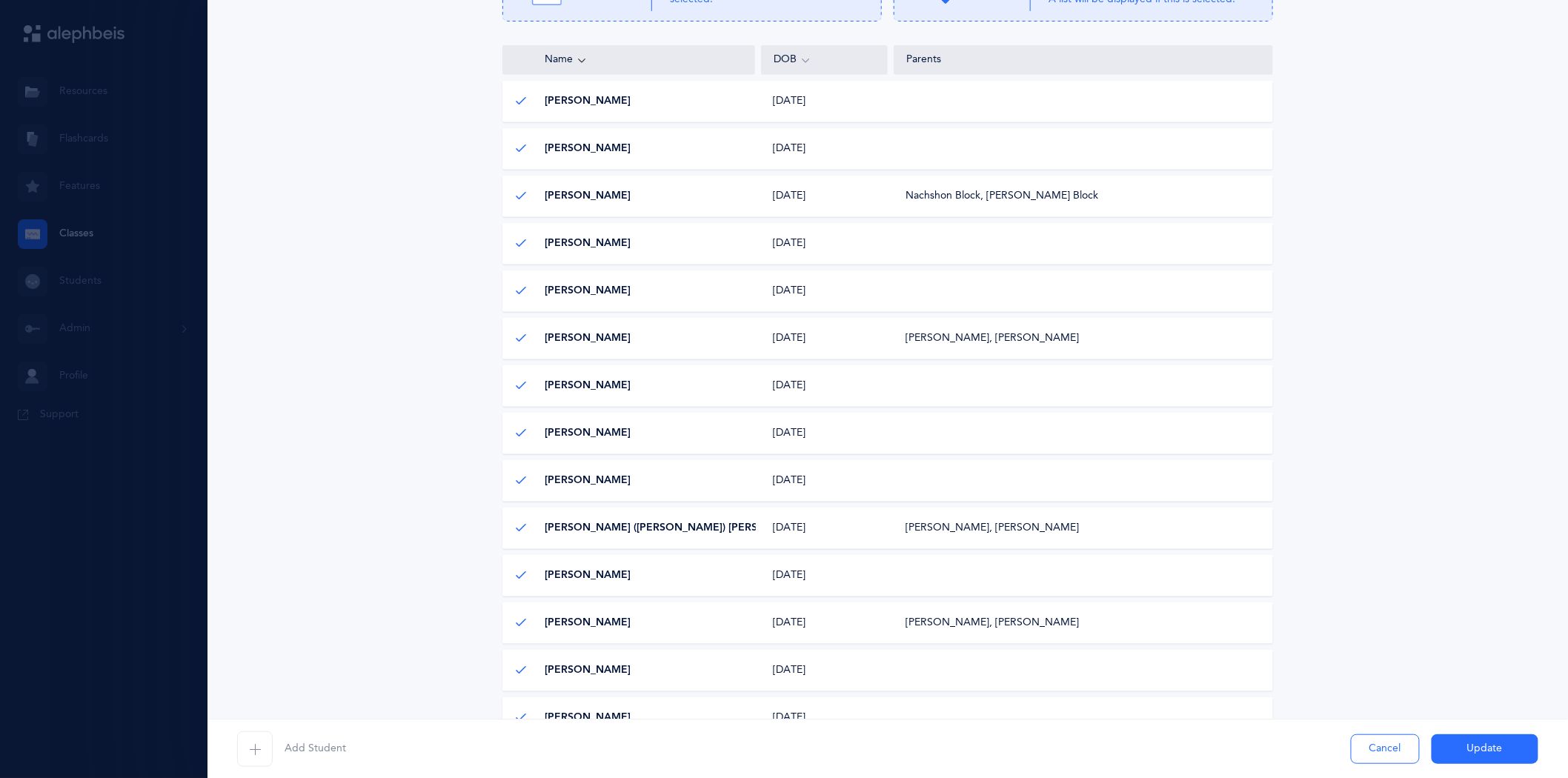
scroll to position [329, 0]
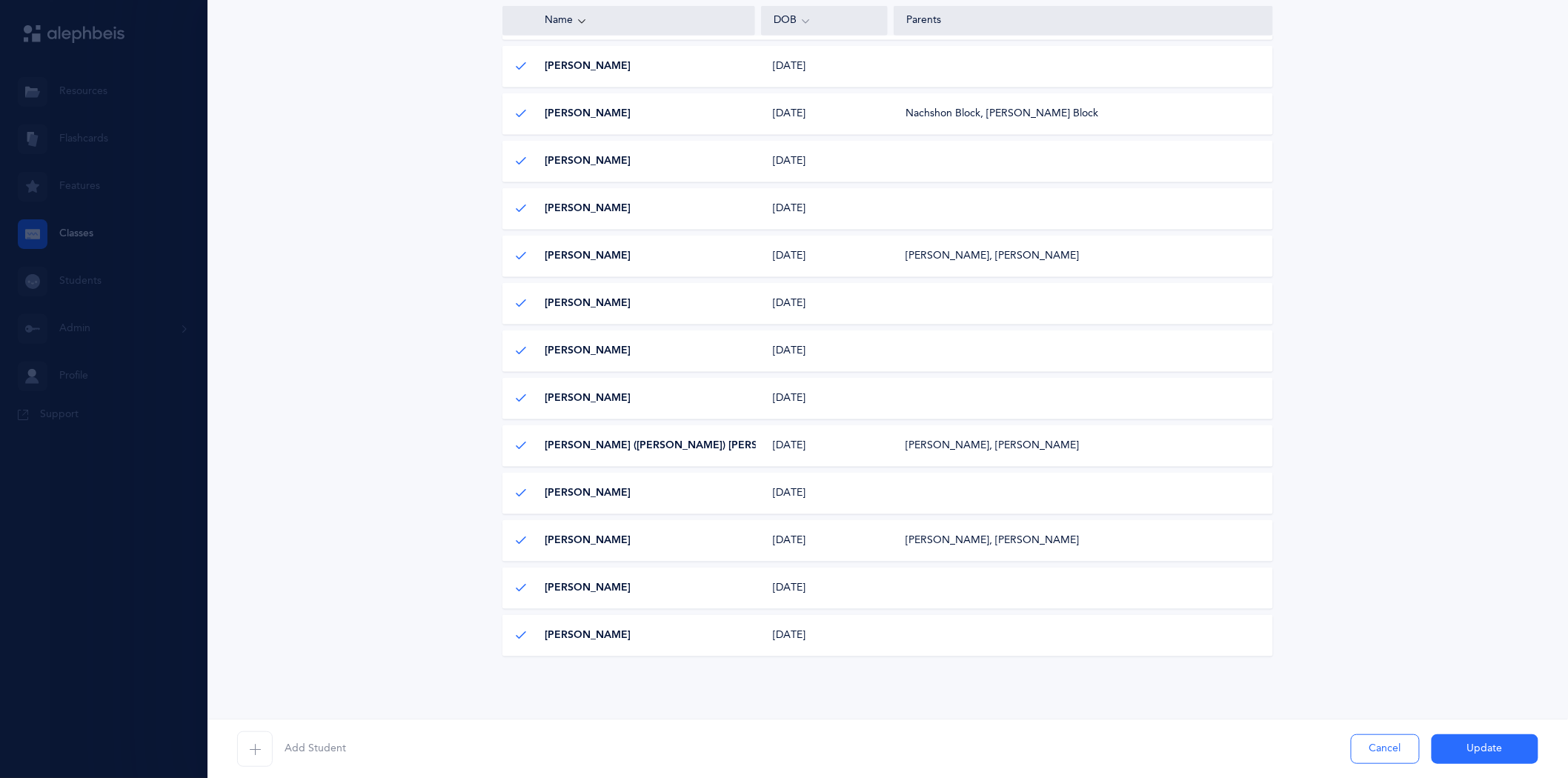
click at [1472, 750] on button "Update" at bounding box center [1485, 749] width 107 height 29
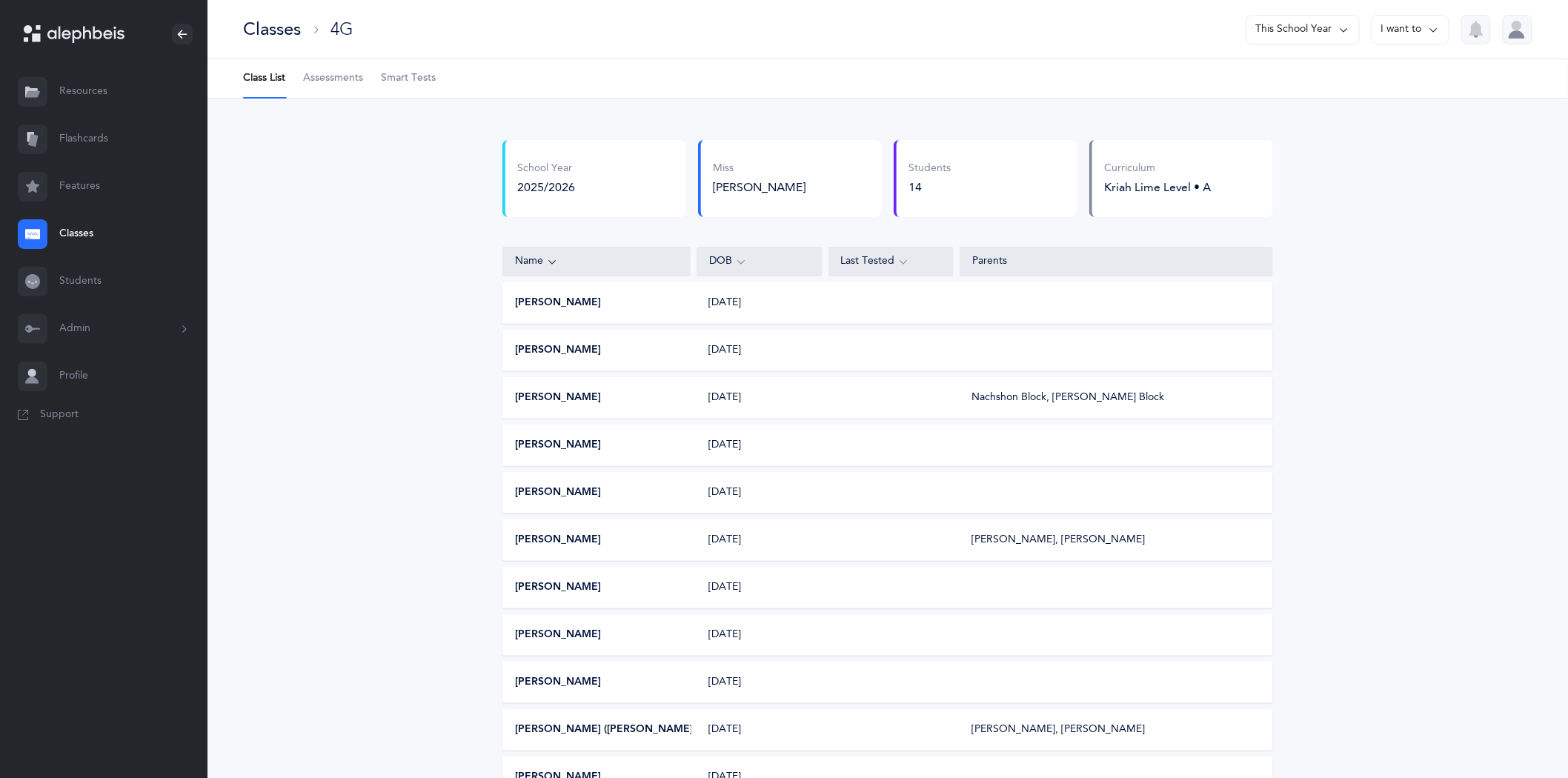
click at [83, 233] on link "Classes" at bounding box center [103, 234] width 207 height 47
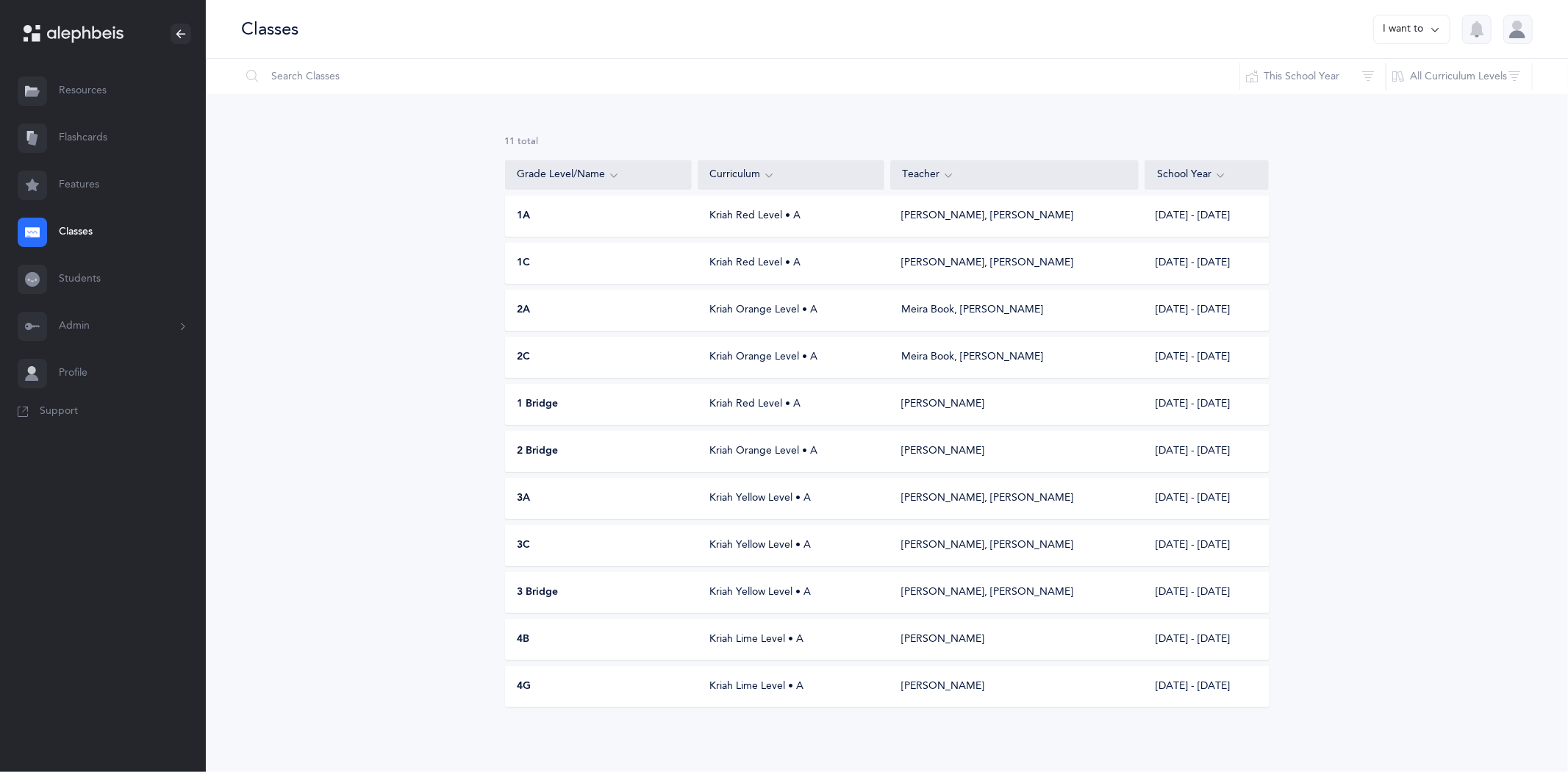
click at [734, 644] on div "Kriah Lime Level • A" at bounding box center [791, 639] width 187 height 15
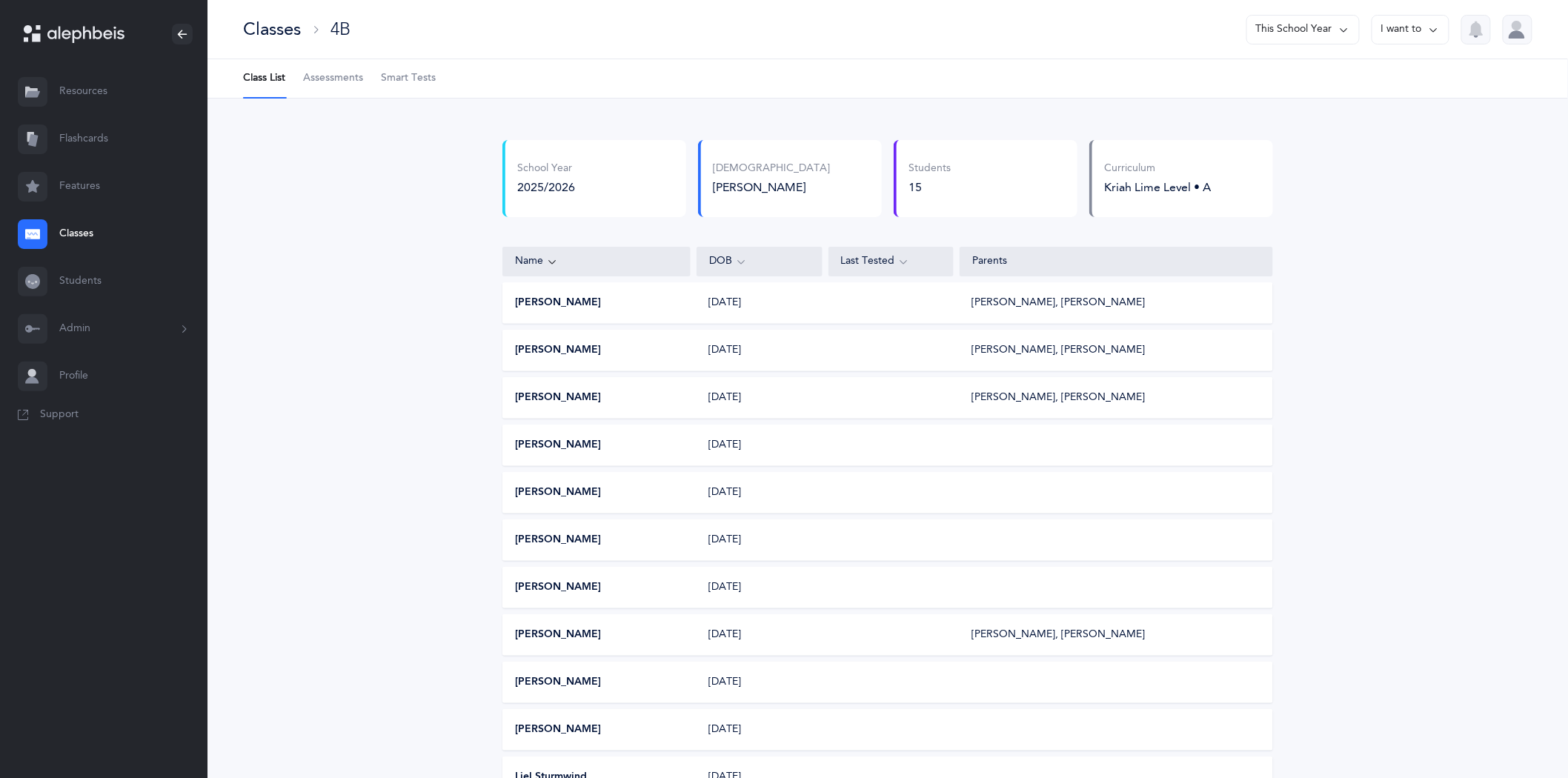
click at [1439, 28] on icon at bounding box center [1434, 29] width 12 height 16
click at [1374, 74] on button "Edit class" at bounding box center [1384, 76] width 106 height 27
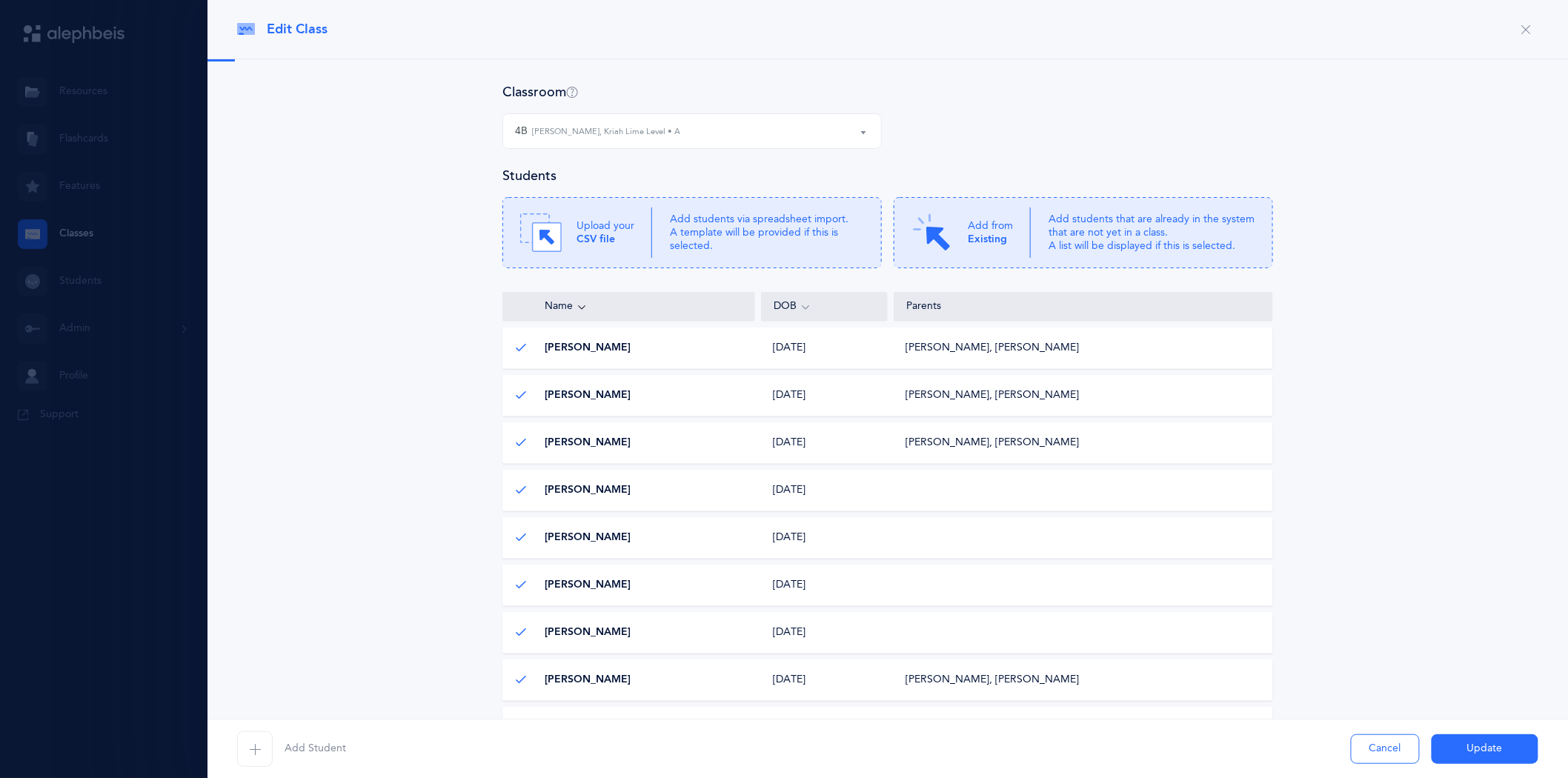
select select "881"
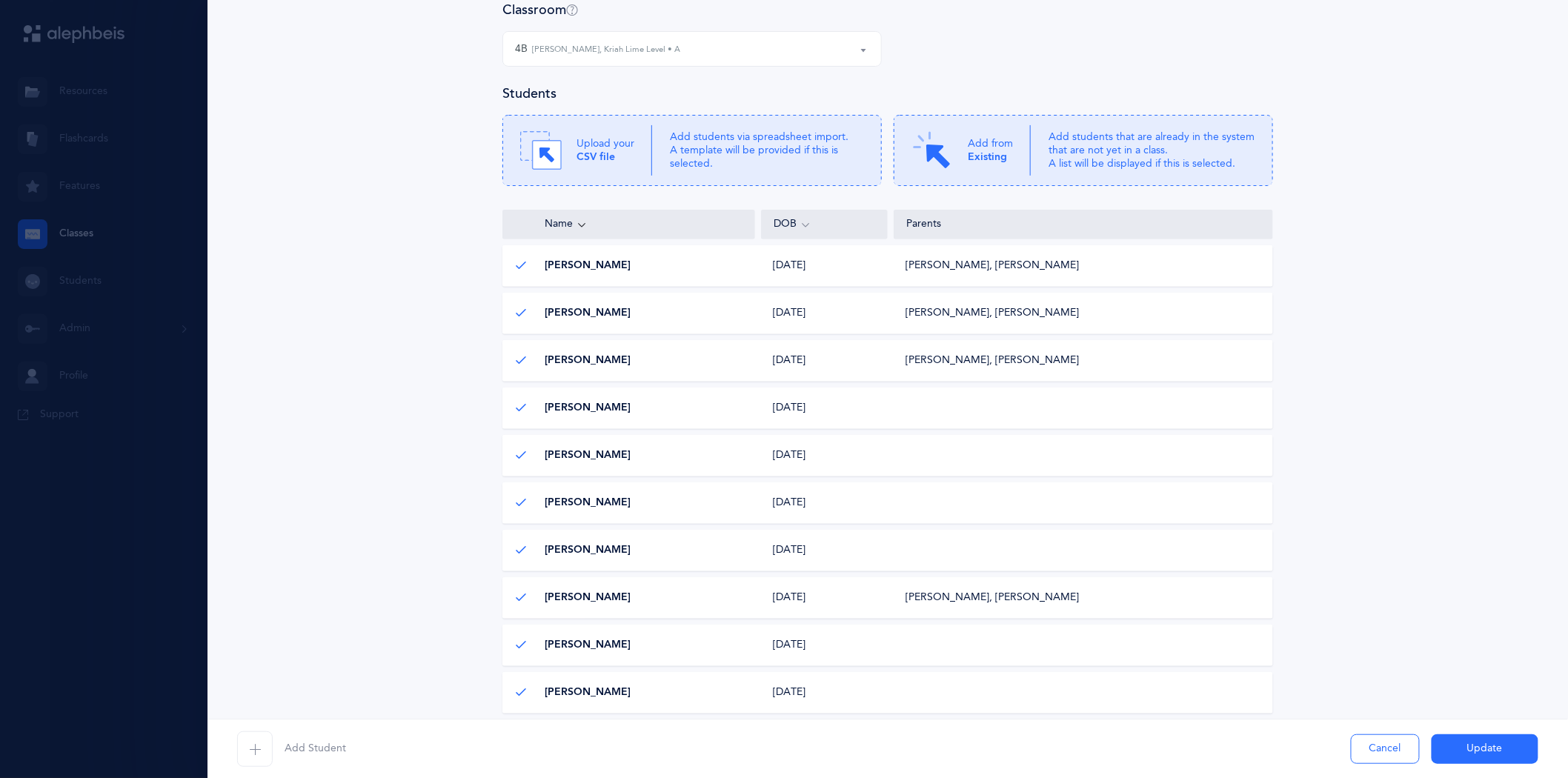
scroll to position [164, 0]
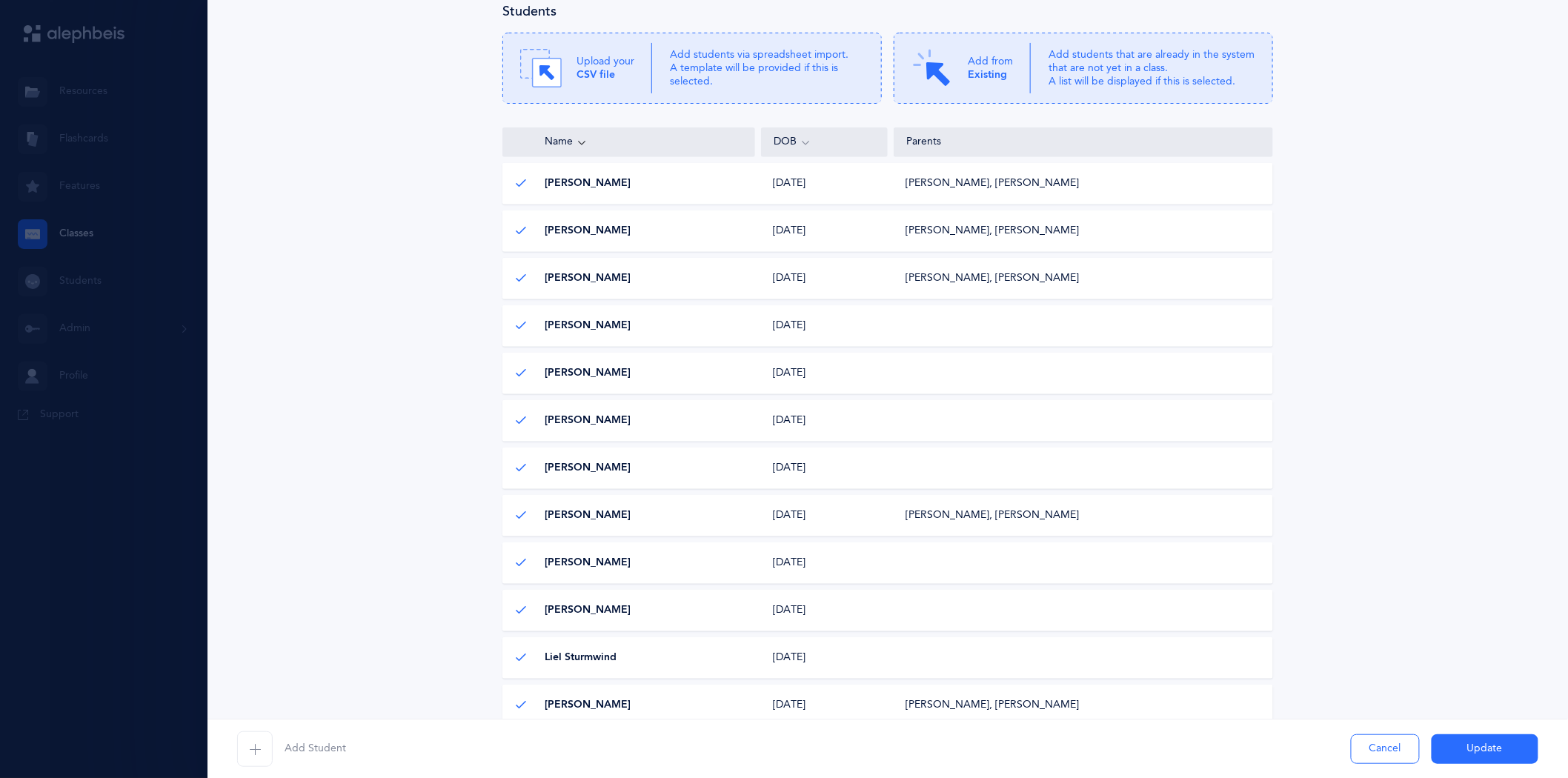
click at [260, 751] on icon "button" at bounding box center [255, 749] width 12 height 12
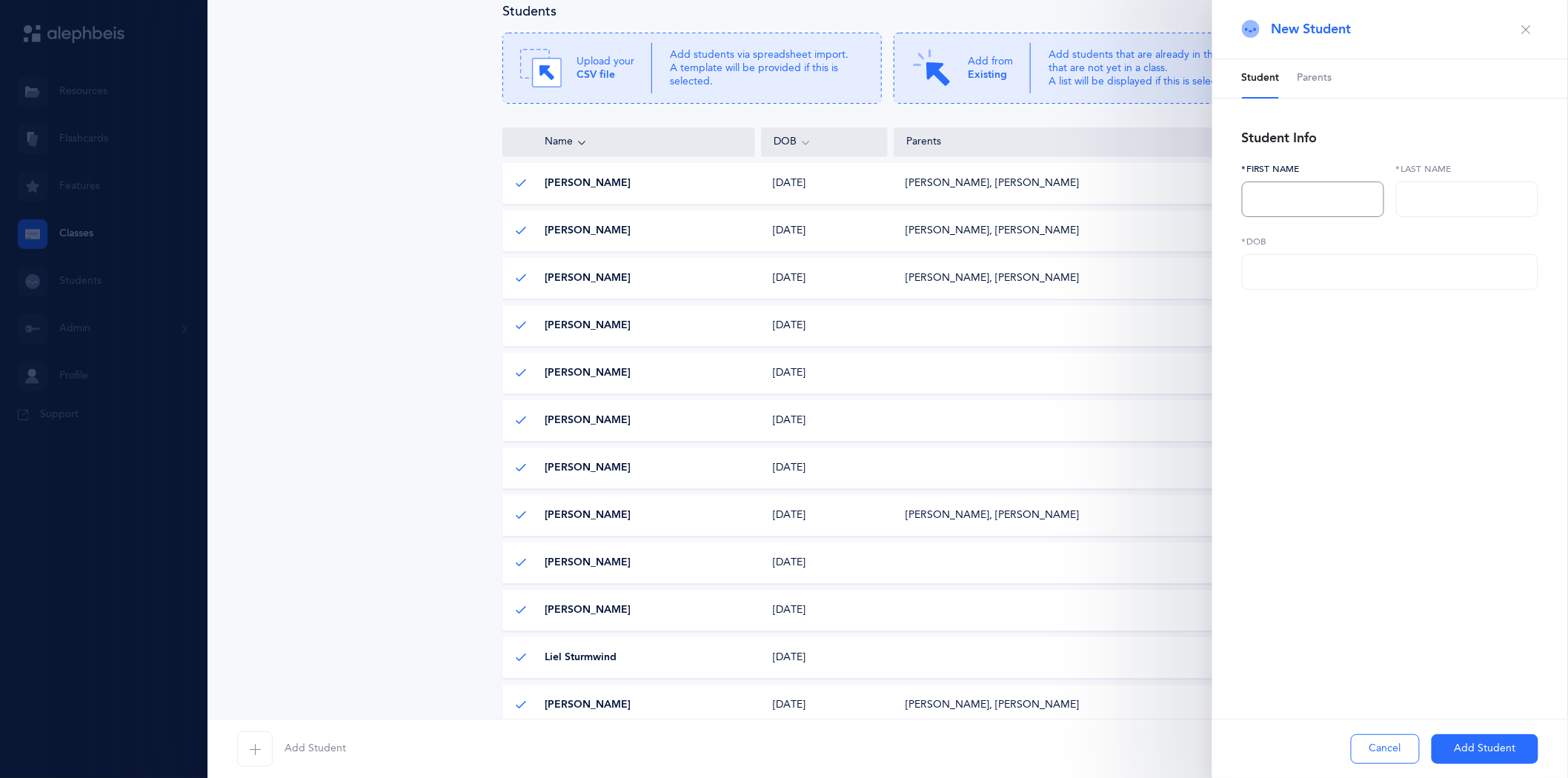
click at [1273, 207] on input "text" at bounding box center [1313, 199] width 142 height 35
type input "Akiva"
click at [1449, 198] on input "text" at bounding box center [1467, 199] width 142 height 35
type input "Stock"
click at [1306, 265] on input "text" at bounding box center [1390, 272] width 297 height 35
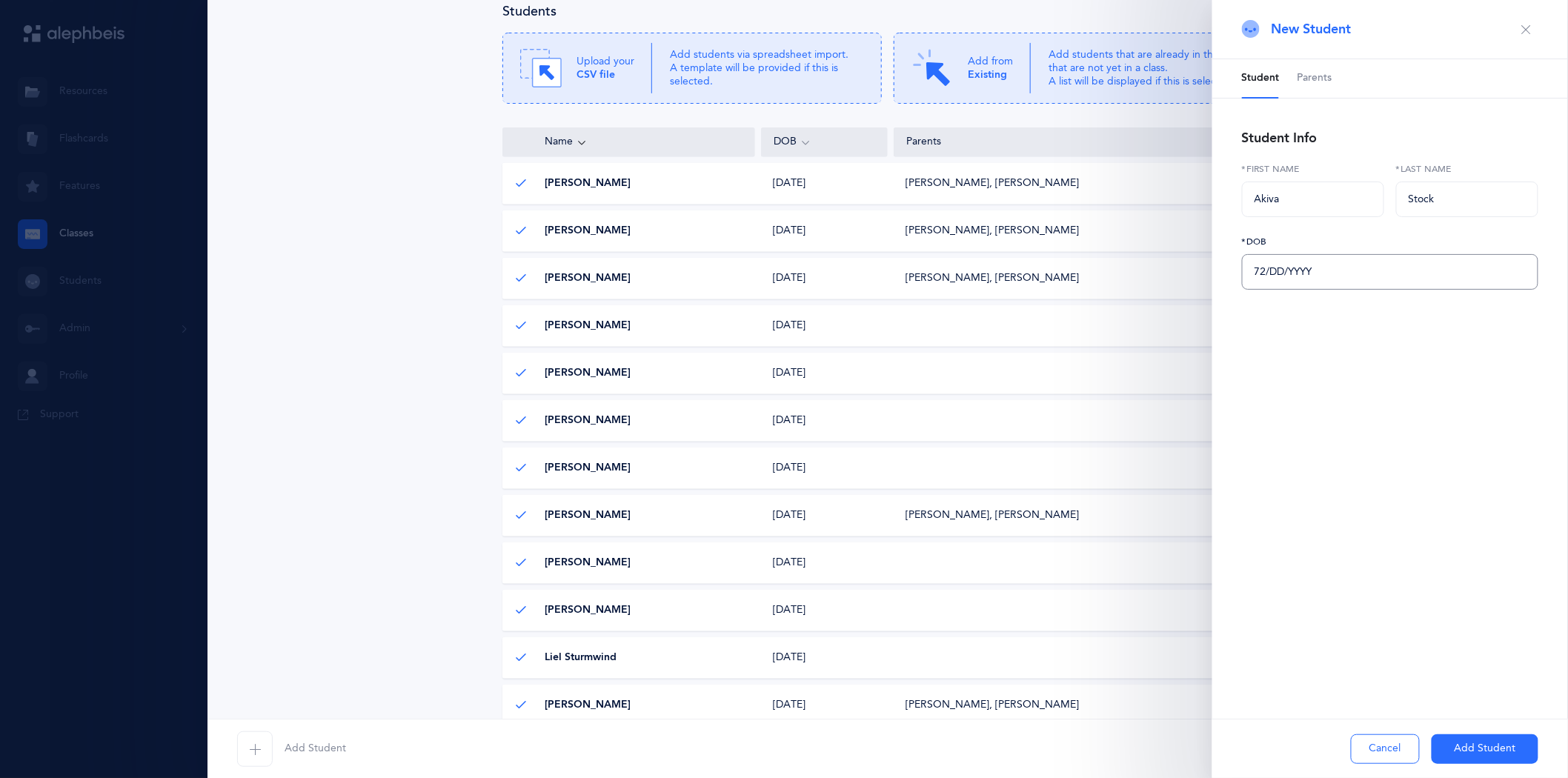
type input "7M/DD/YYYY"
type input "[DATE]"
click at [1463, 752] on button "Add Student" at bounding box center [1485, 749] width 107 height 29
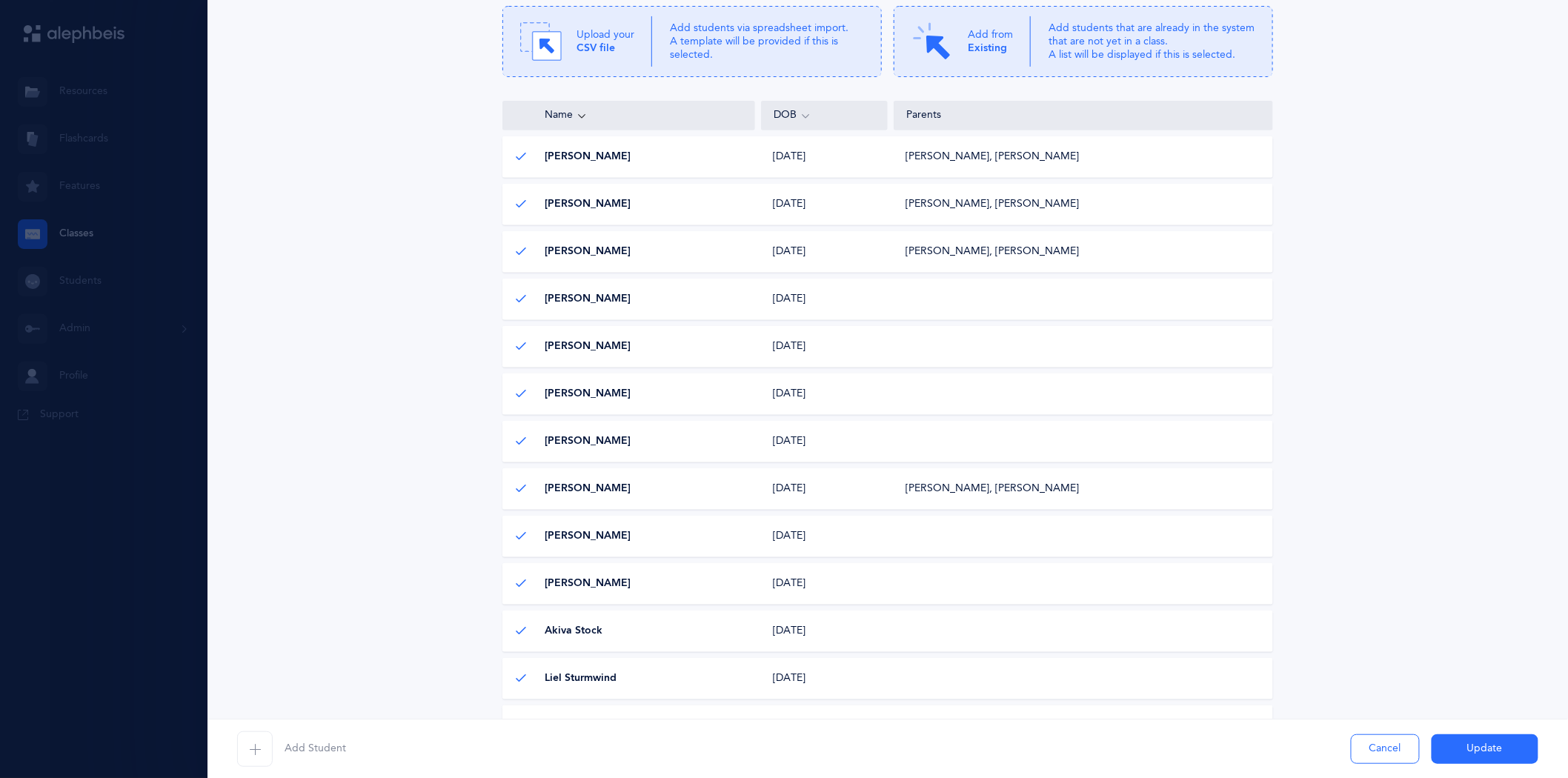
scroll to position [109, 0]
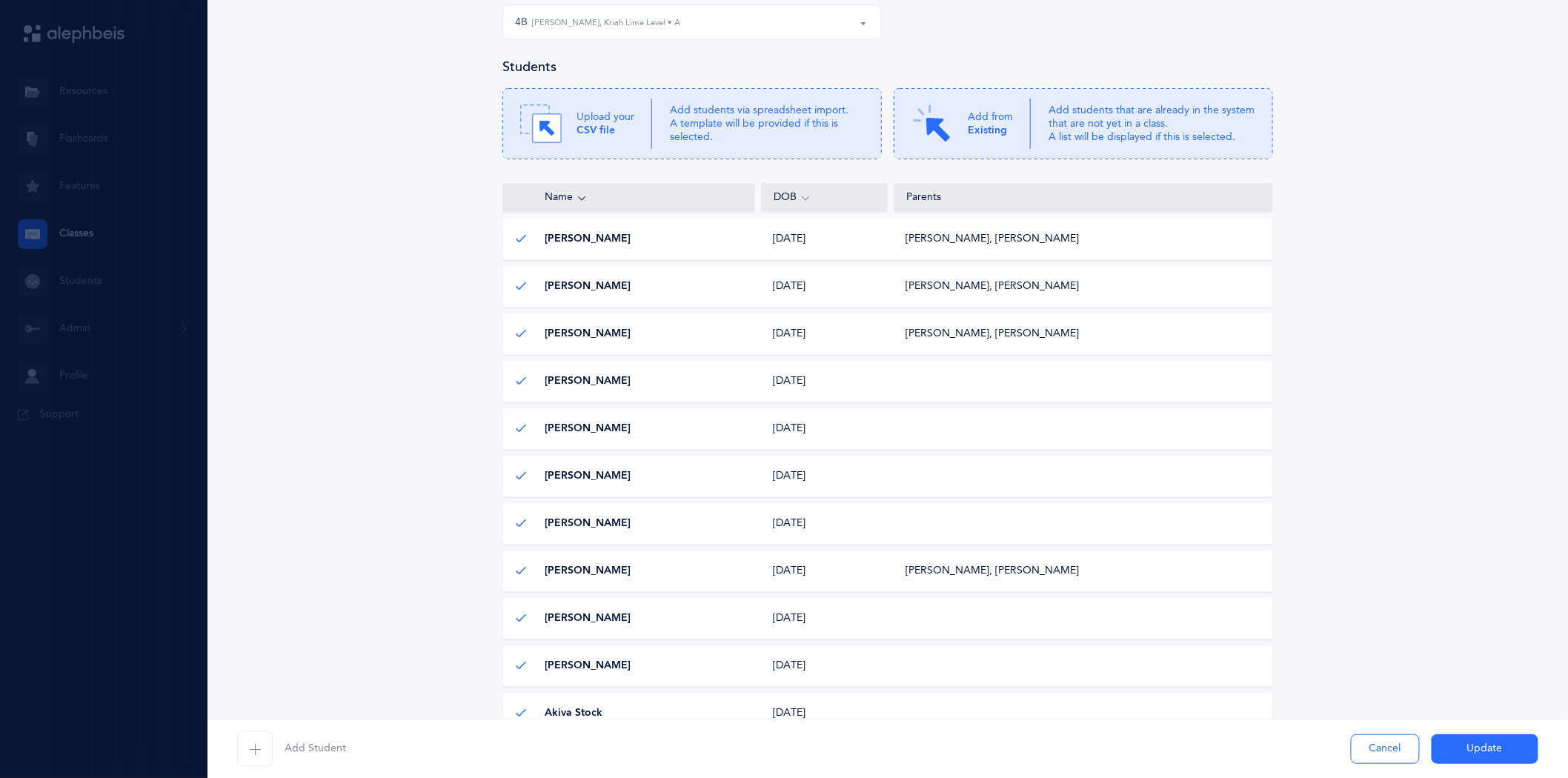
click at [1492, 744] on button "Update" at bounding box center [1485, 749] width 107 height 29
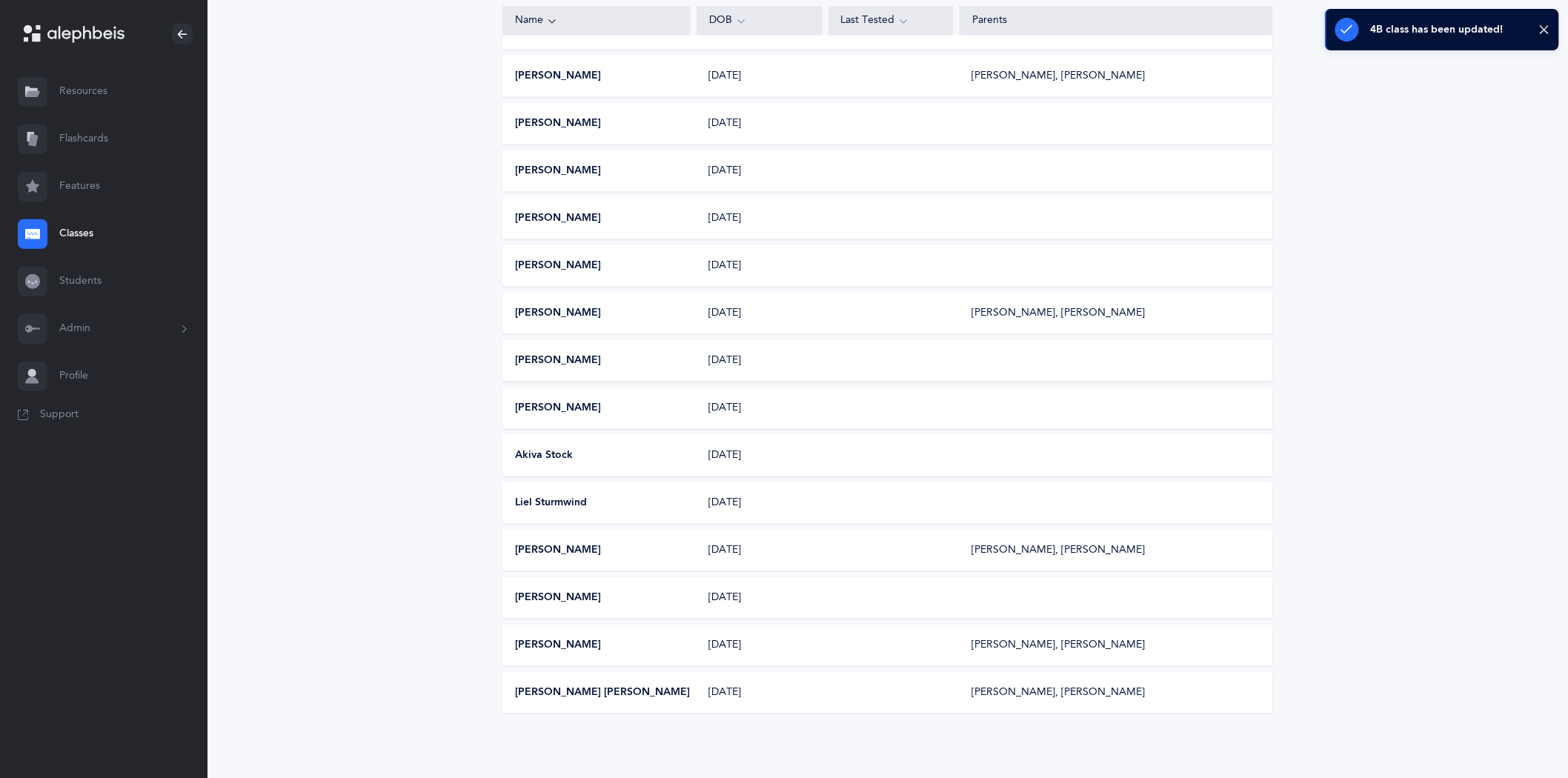
scroll to position [0, 0]
